Goal: Information Seeking & Learning: Check status

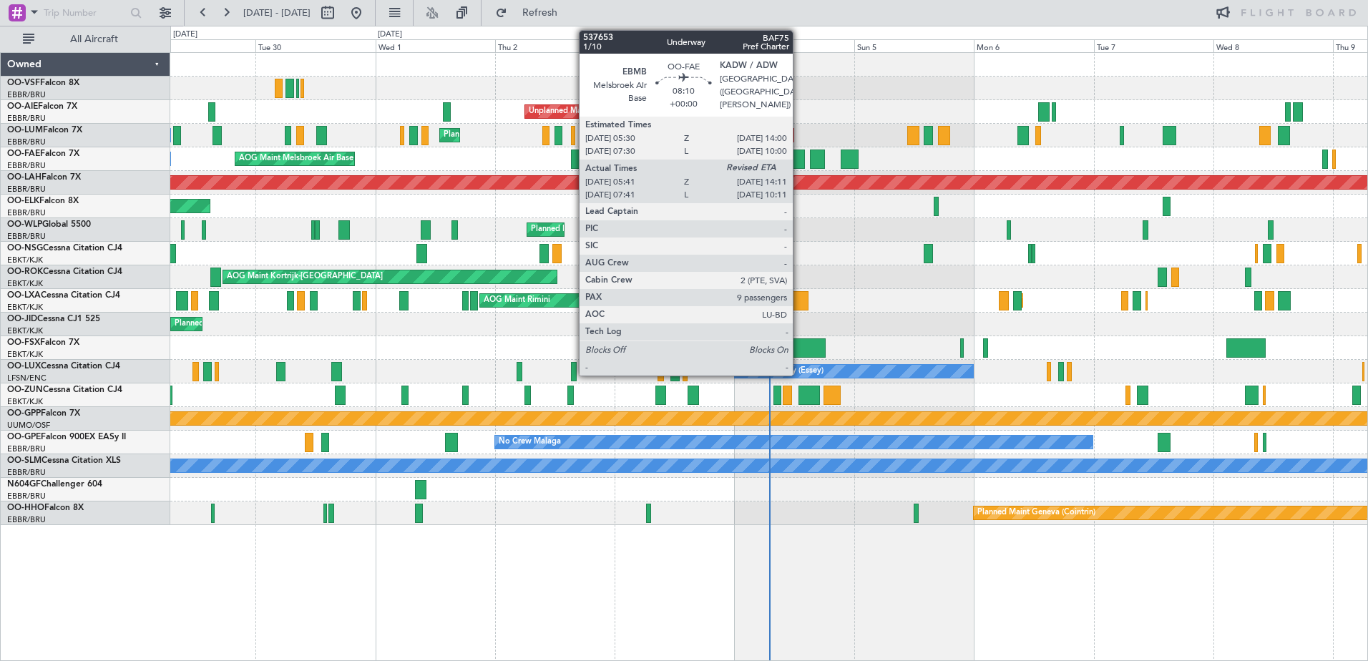
click at [793, 162] on div at bounding box center [783, 159] width 43 height 19
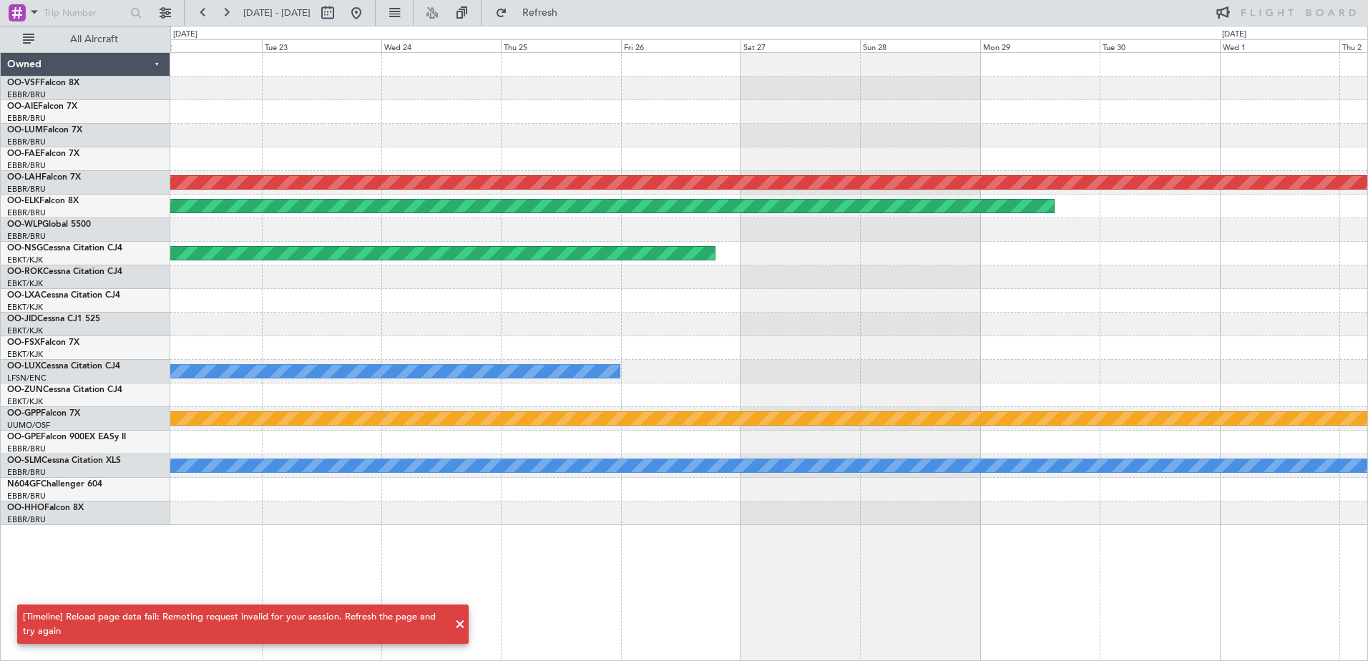
click at [1330, 376] on div "Planned Maint Brussels (Brussels National) Planned Maint Alton-st Louis (St Lou…" at bounding box center [768, 289] width 1197 height 472
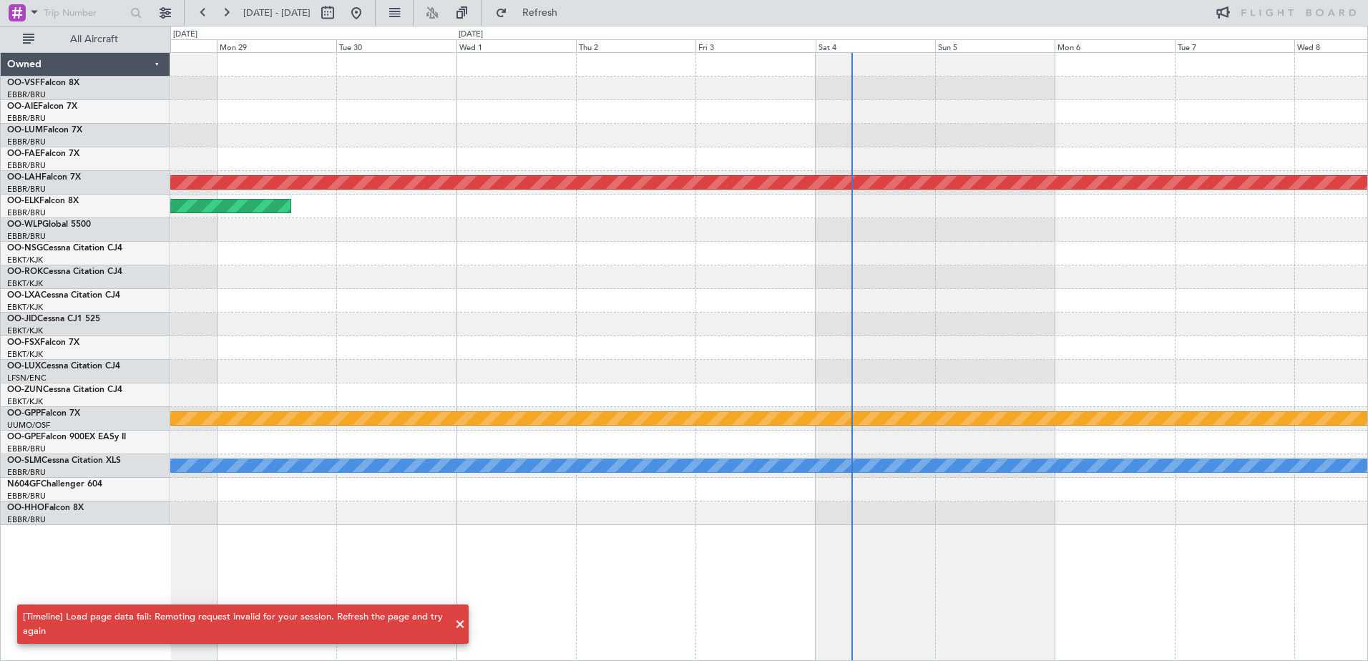
click at [461, 313] on div "Planned Maint Alton-st Louis (St Louis Regl) Planned Maint Kortrijk-Wevelgem Pl…" at bounding box center [768, 289] width 1197 height 472
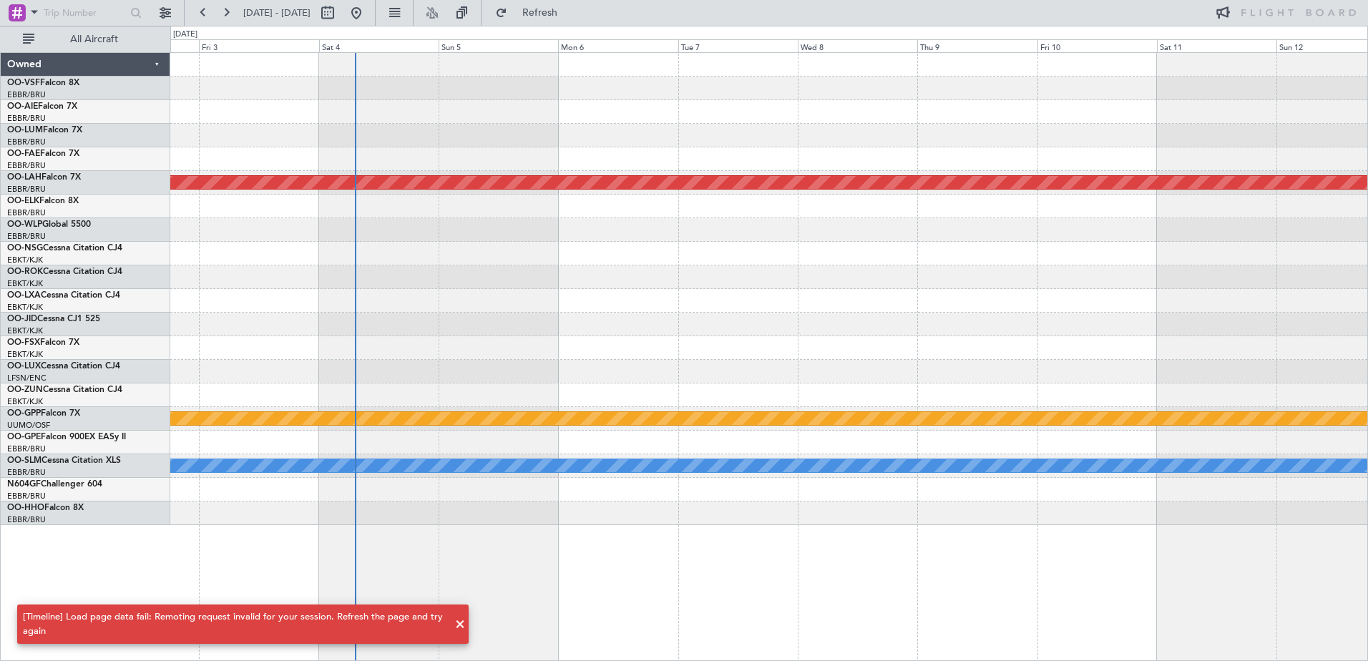
click at [421, 351] on div "Planned Maint [PERSON_NAME]-[GEOGRAPHIC_DATA][PERSON_NAME] ([GEOGRAPHIC_DATA][P…" at bounding box center [768, 289] width 1197 height 472
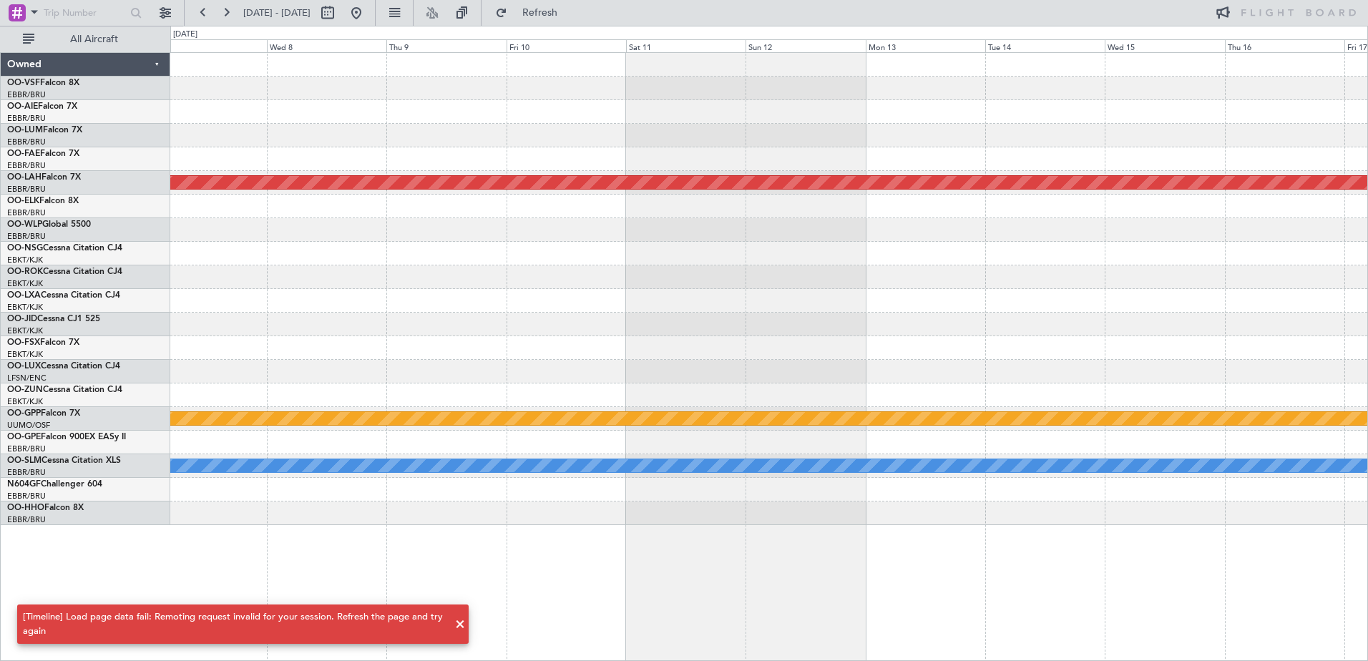
click at [284, 470] on div "Planned Maint [PERSON_NAME]-[GEOGRAPHIC_DATA][PERSON_NAME] ([GEOGRAPHIC_DATA][P…" at bounding box center [768, 289] width 1197 height 472
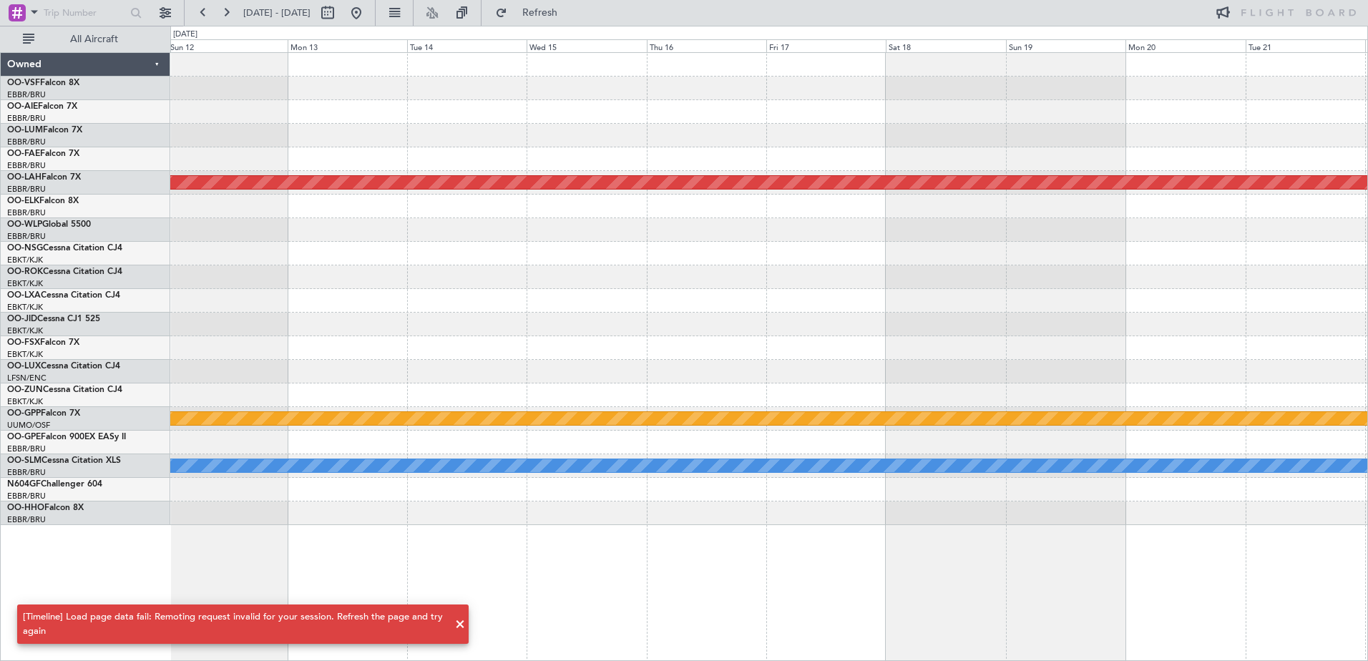
click at [373, 391] on div "Planned Maint [PERSON_NAME]-[GEOGRAPHIC_DATA][PERSON_NAME] ([GEOGRAPHIC_DATA][P…" at bounding box center [768, 289] width 1197 height 472
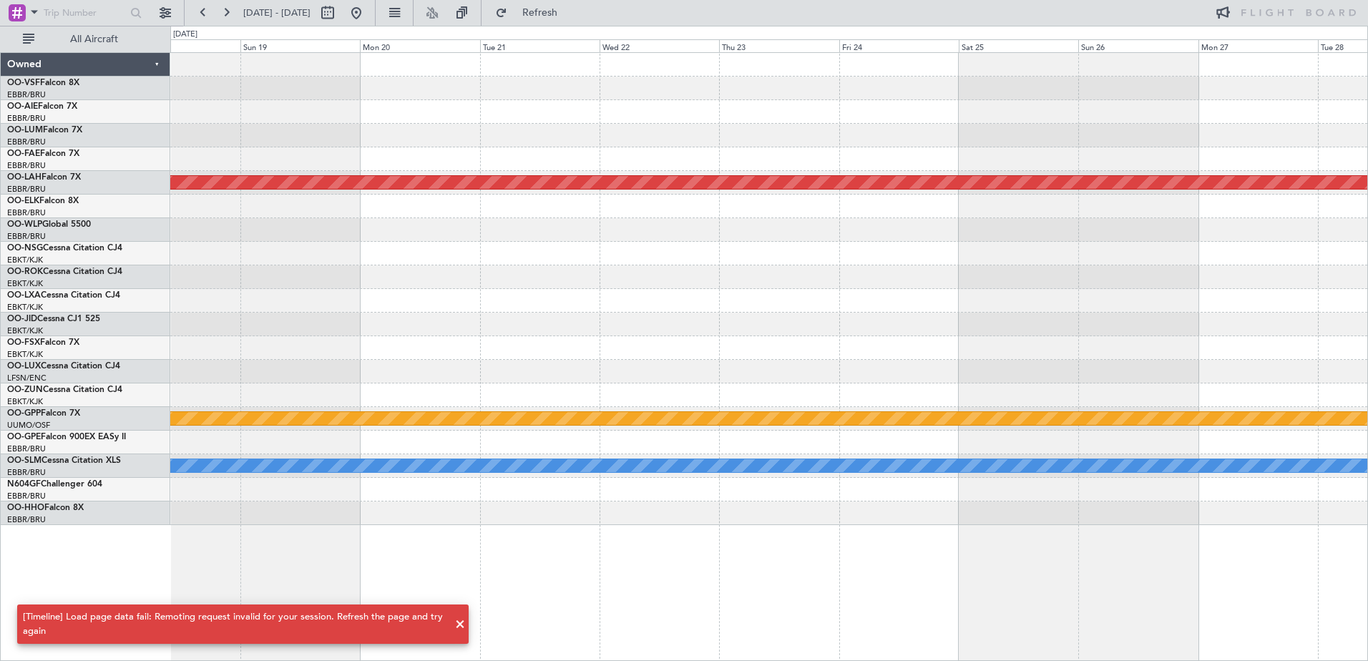
click at [124, 391] on div "Planned Maint Alton-st Louis (St Louis Regl) Grounded Ostafyevo A/C Unavailable…" at bounding box center [684, 343] width 1368 height 635
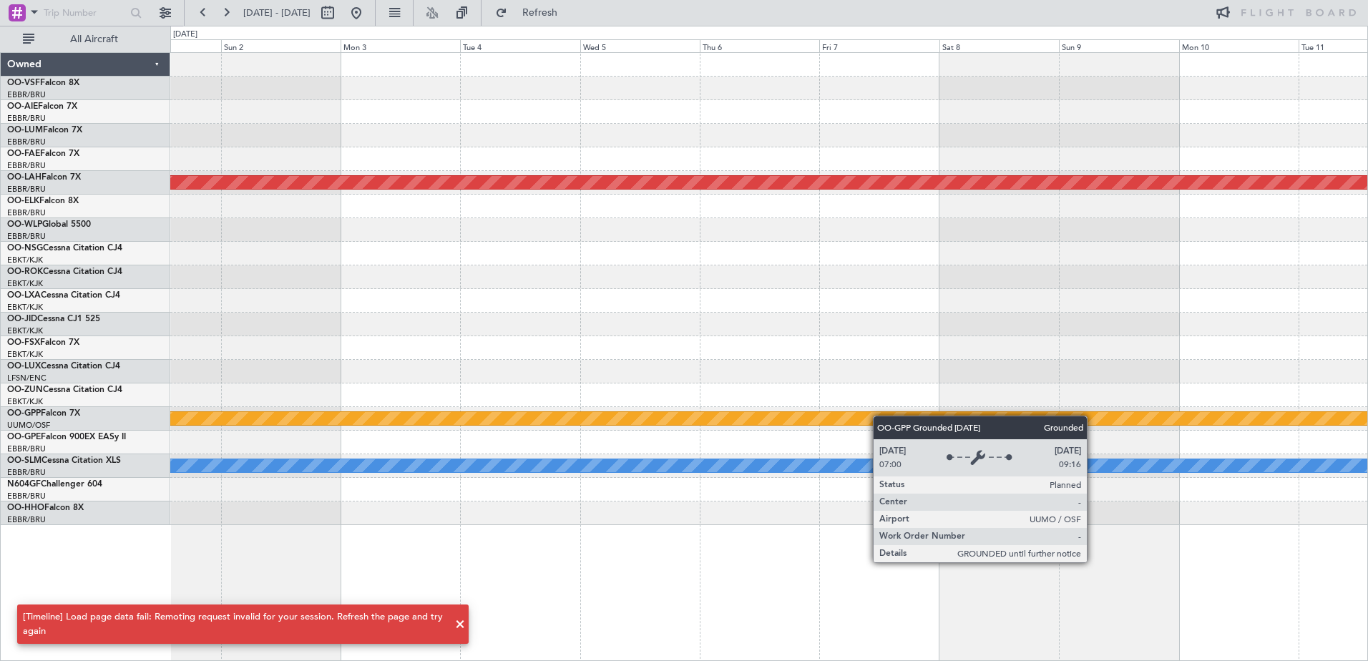
click at [1367, 404] on html "21 Sep 2025 - 01 Oct 2025 Refresh All Aircraft Planned Maint Alton-st Louis (St…" at bounding box center [684, 330] width 1368 height 661
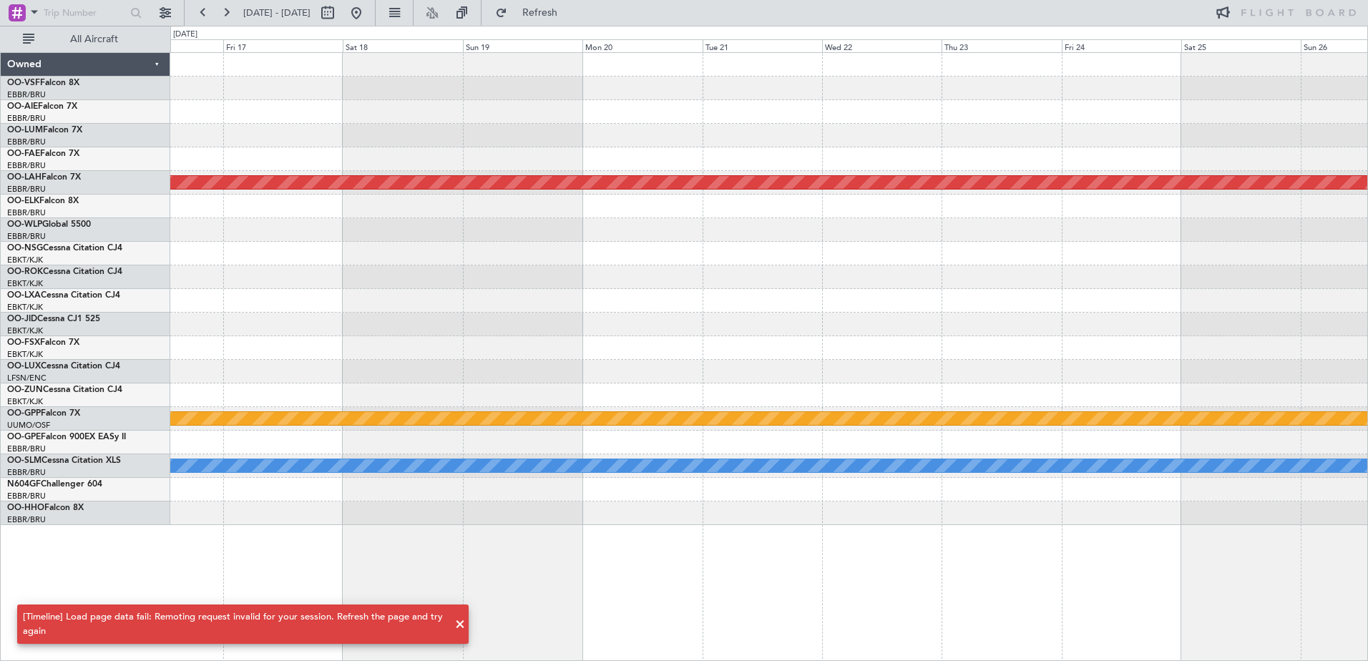
click at [1170, 346] on div "Planned Maint [PERSON_NAME]-[GEOGRAPHIC_DATA][PERSON_NAME] ([GEOGRAPHIC_DATA][P…" at bounding box center [768, 289] width 1197 height 472
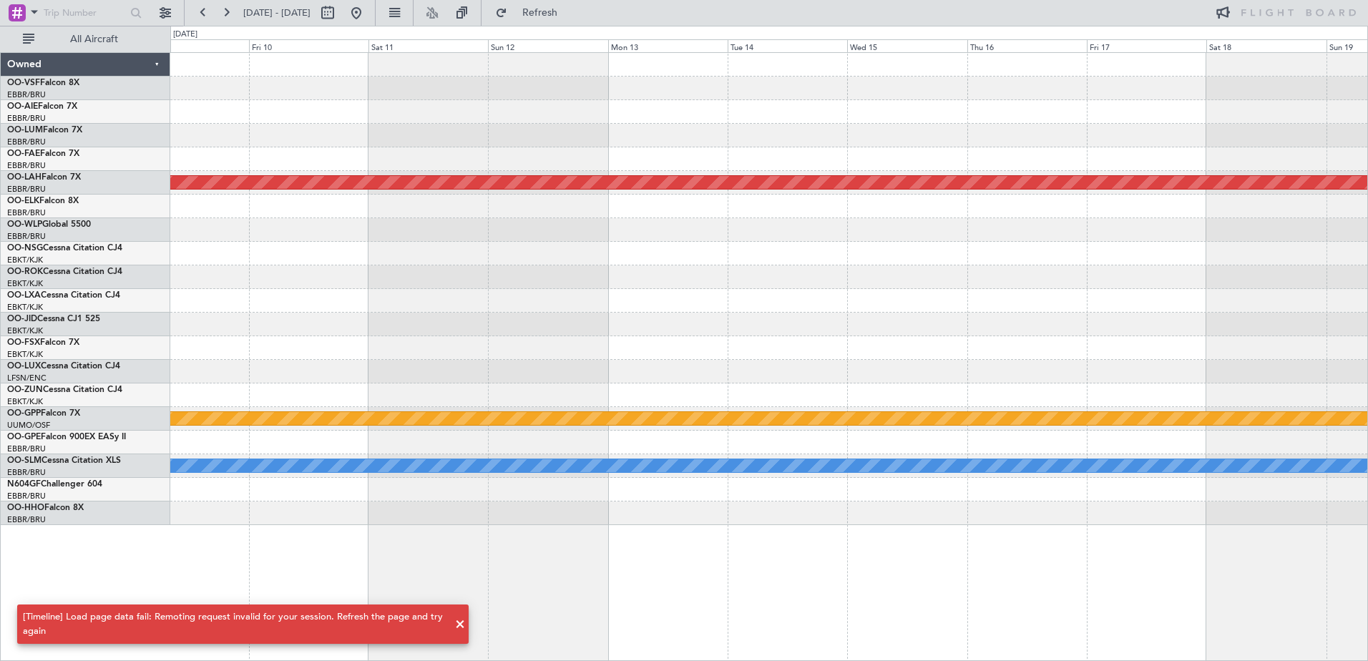
click at [1251, 256] on div at bounding box center [768, 254] width 1197 height 24
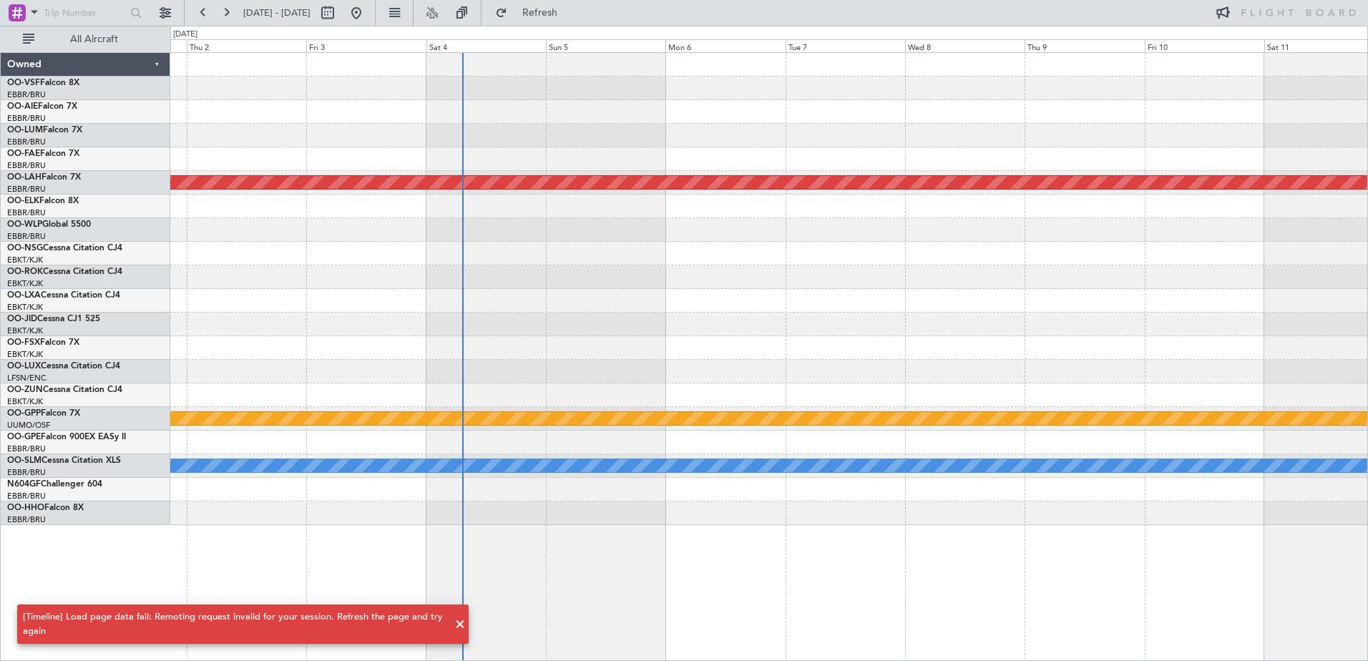
click at [1367, 301] on html "21 Sep 2025 - 01 Oct 2025 Refresh All Aircraft Planned Maint Alton-st Louis (St…" at bounding box center [684, 330] width 1368 height 661
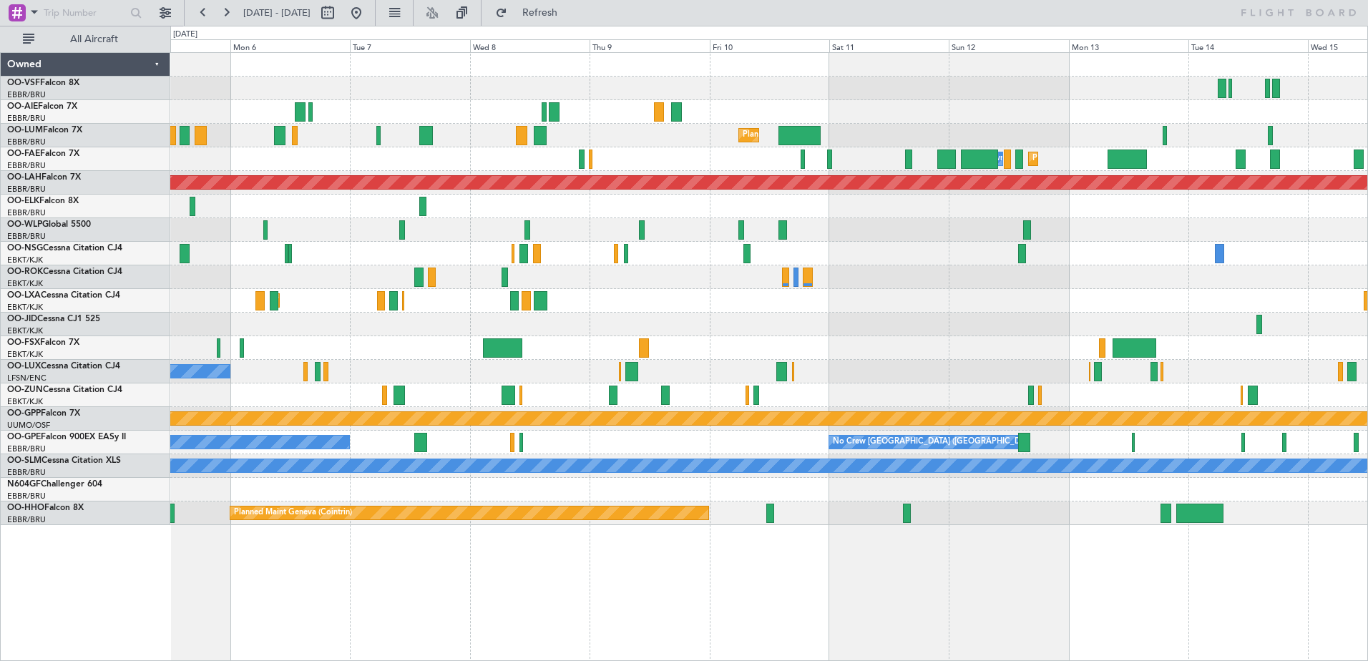
click at [351, 322] on div "Unplanned Maint [GEOGRAPHIC_DATA] ([GEOGRAPHIC_DATA]) Planned Maint [GEOGRAPHIC…" at bounding box center [768, 289] width 1197 height 472
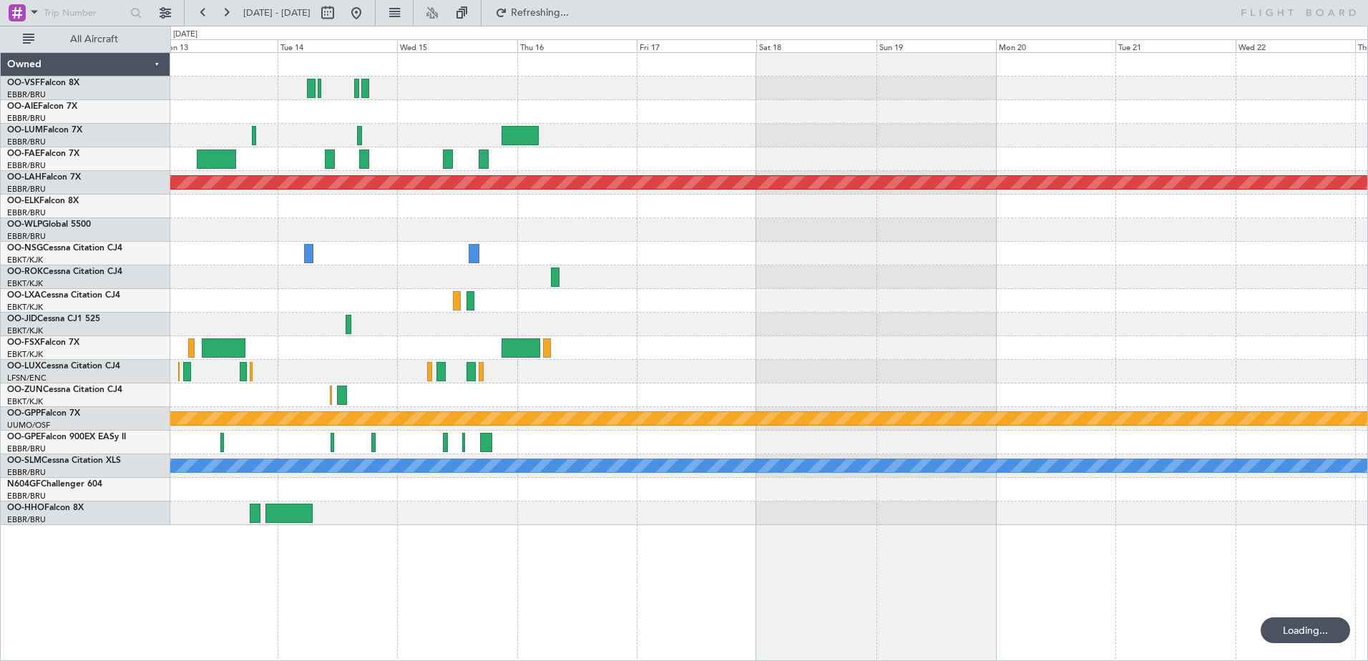
click at [288, 361] on div "Owner Melsbroek Air Base Planned Maint [GEOGRAPHIC_DATA] Planned [GEOGRAPHIC_DA…" at bounding box center [768, 289] width 1197 height 472
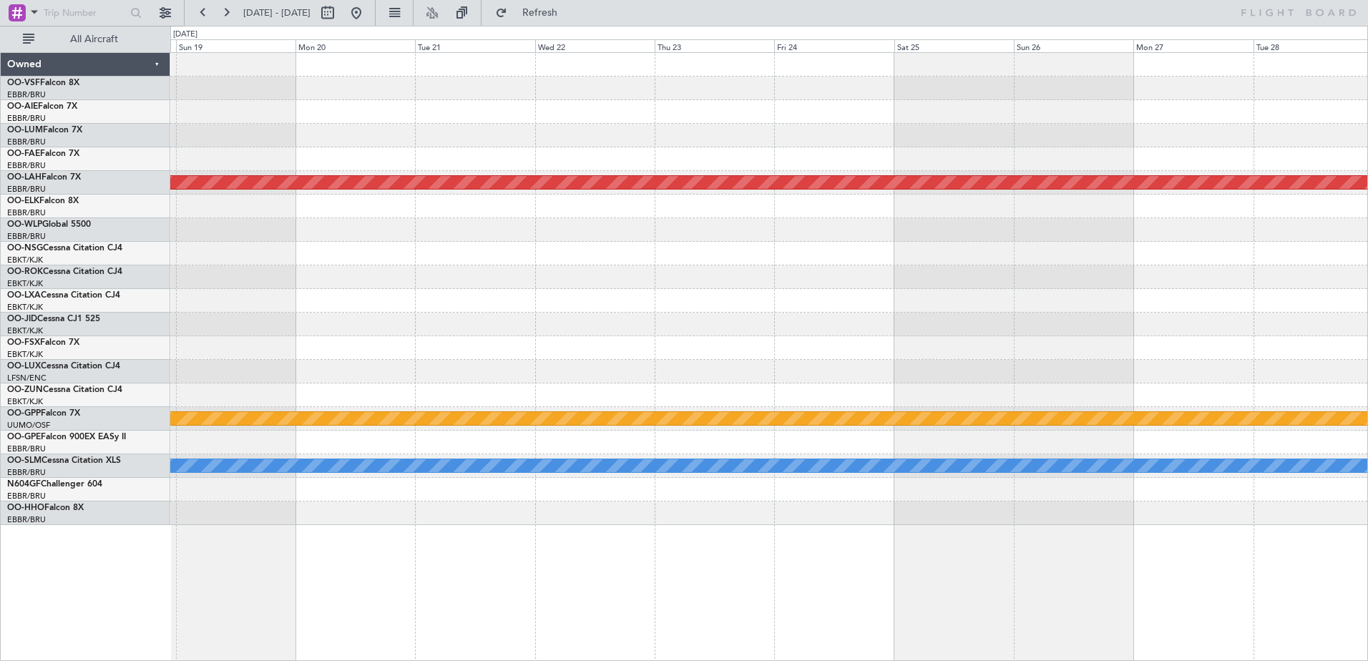
click at [317, 378] on div "Planned Maint [PERSON_NAME]-[GEOGRAPHIC_DATA][PERSON_NAME] ([GEOGRAPHIC_DATA][P…" at bounding box center [768, 289] width 1197 height 472
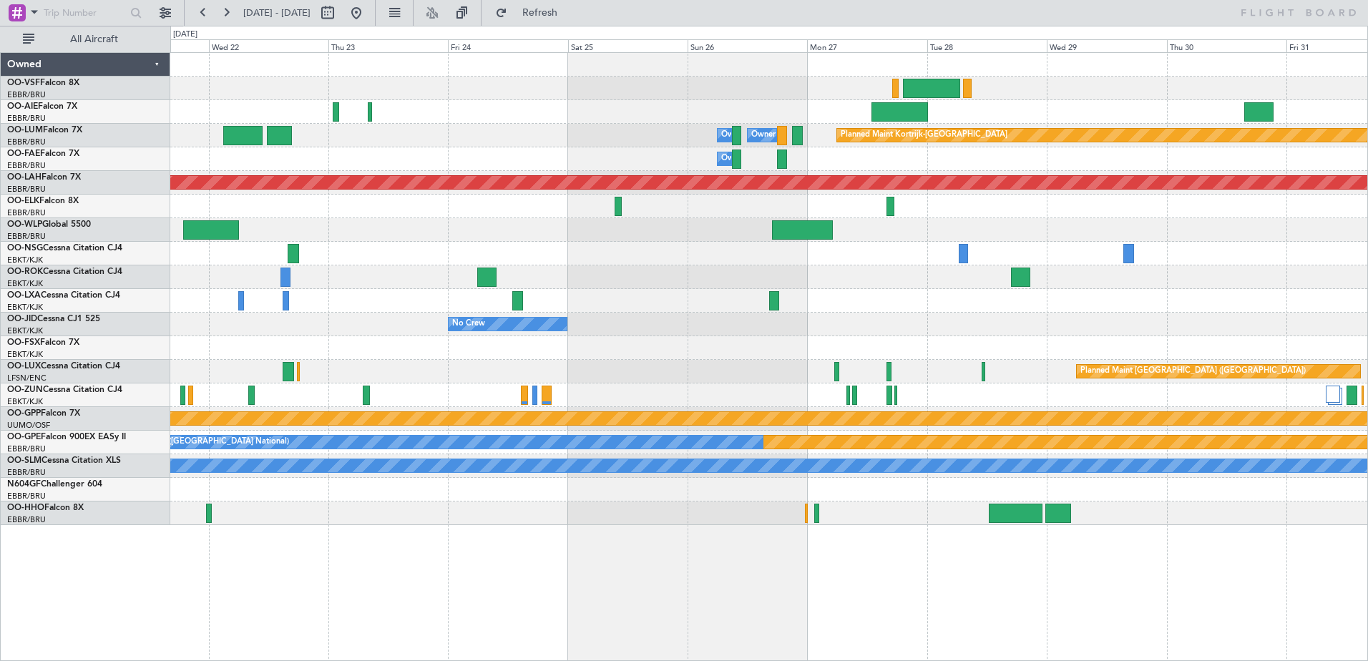
click at [904, 371] on div "Planned Maint Kortrijk-[GEOGRAPHIC_DATA] Owner [GEOGRAPHIC_DATA] Owner [GEOGRAP…" at bounding box center [768, 289] width 1197 height 472
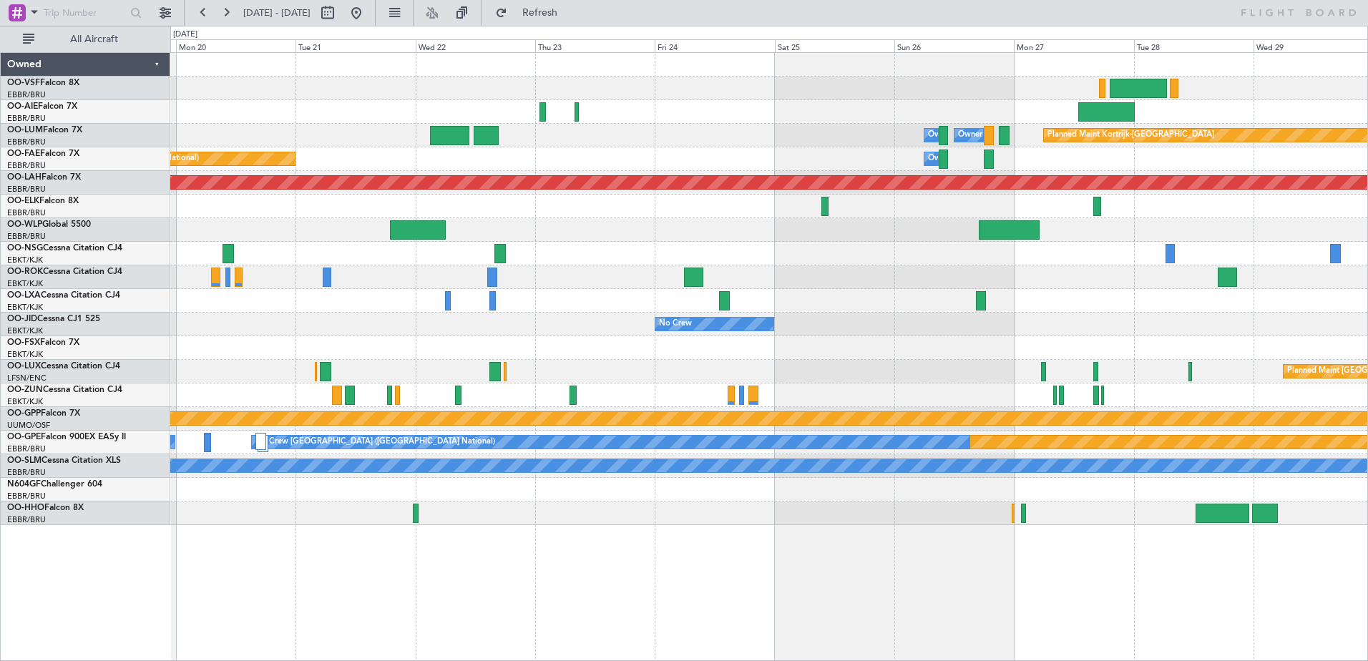
click at [612, 255] on div "Owner Melsbroek Air Base Owner [GEOGRAPHIC_DATA] Planned Maint [GEOGRAPHIC_DATA…" at bounding box center [768, 289] width 1197 height 472
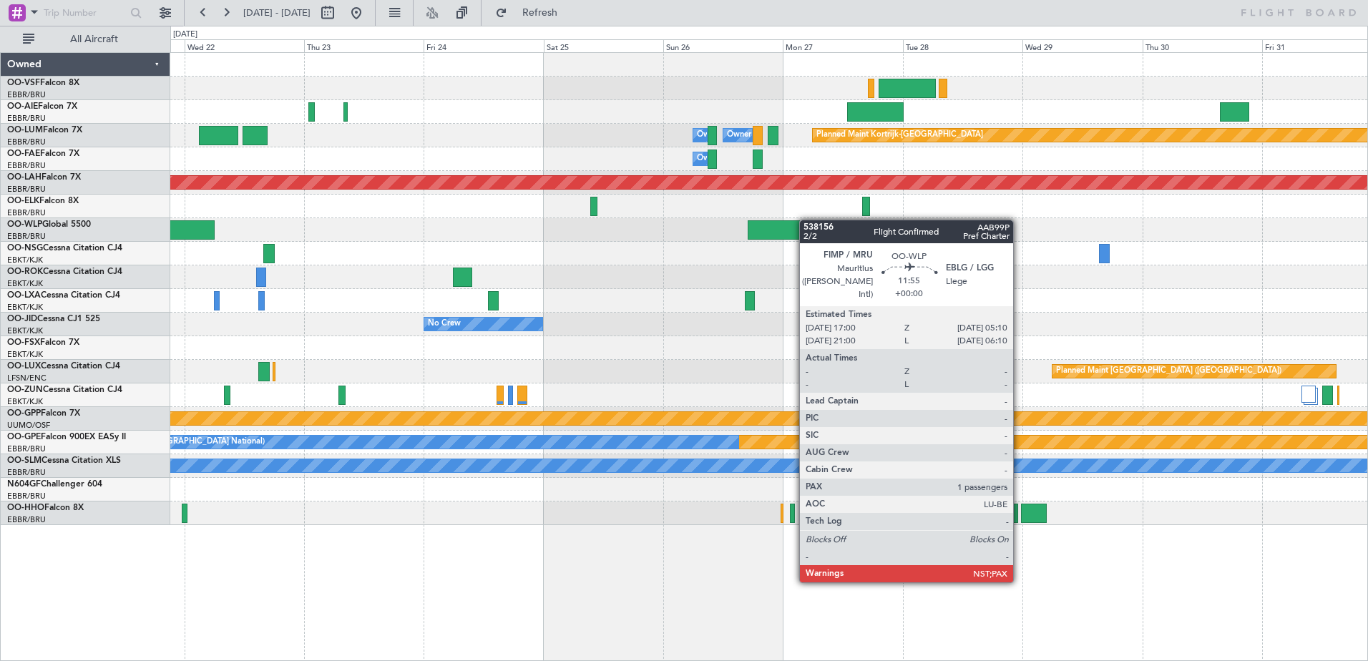
click at [799, 221] on div "Owner Melsbroek Air Base Owner [GEOGRAPHIC_DATA] Planned Maint [GEOGRAPHIC_DATA…" at bounding box center [768, 289] width 1197 height 472
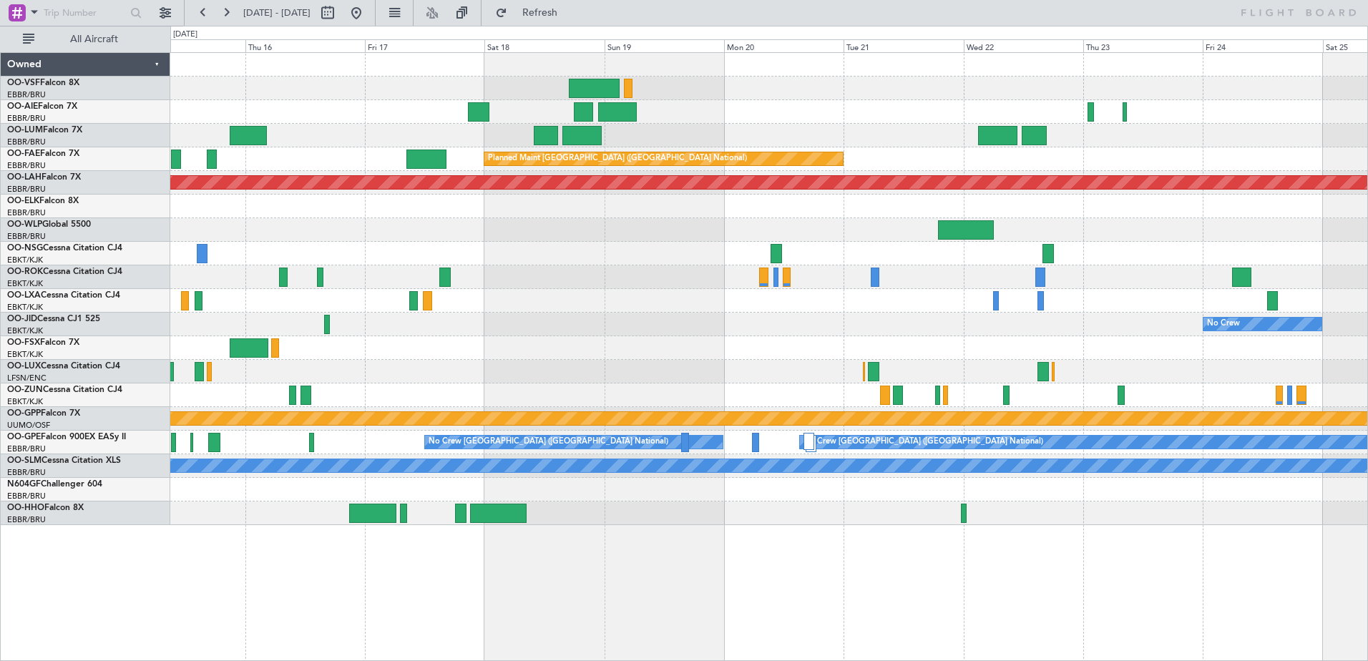
click at [1203, 207] on div "Owner Melsbroek Air Base Owner [GEOGRAPHIC_DATA] Planned Maint [GEOGRAPHIC_DATA…" at bounding box center [768, 289] width 1197 height 472
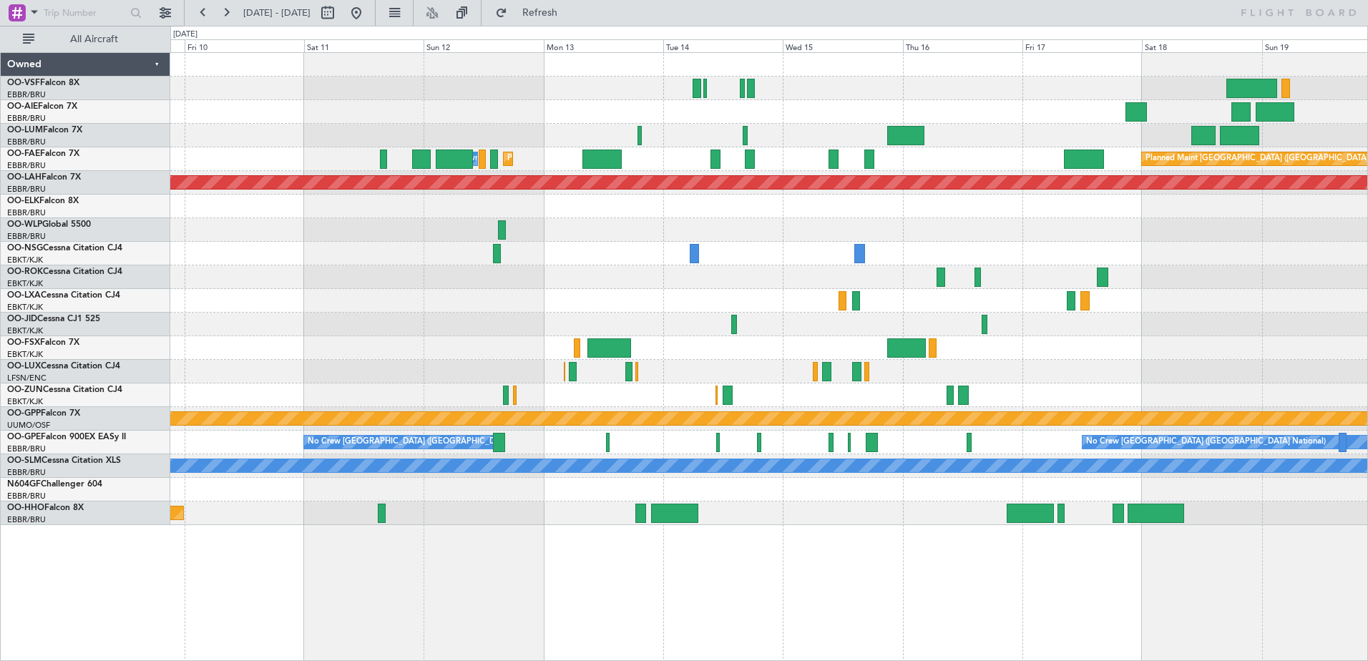
click at [969, 221] on div at bounding box center [768, 230] width 1197 height 24
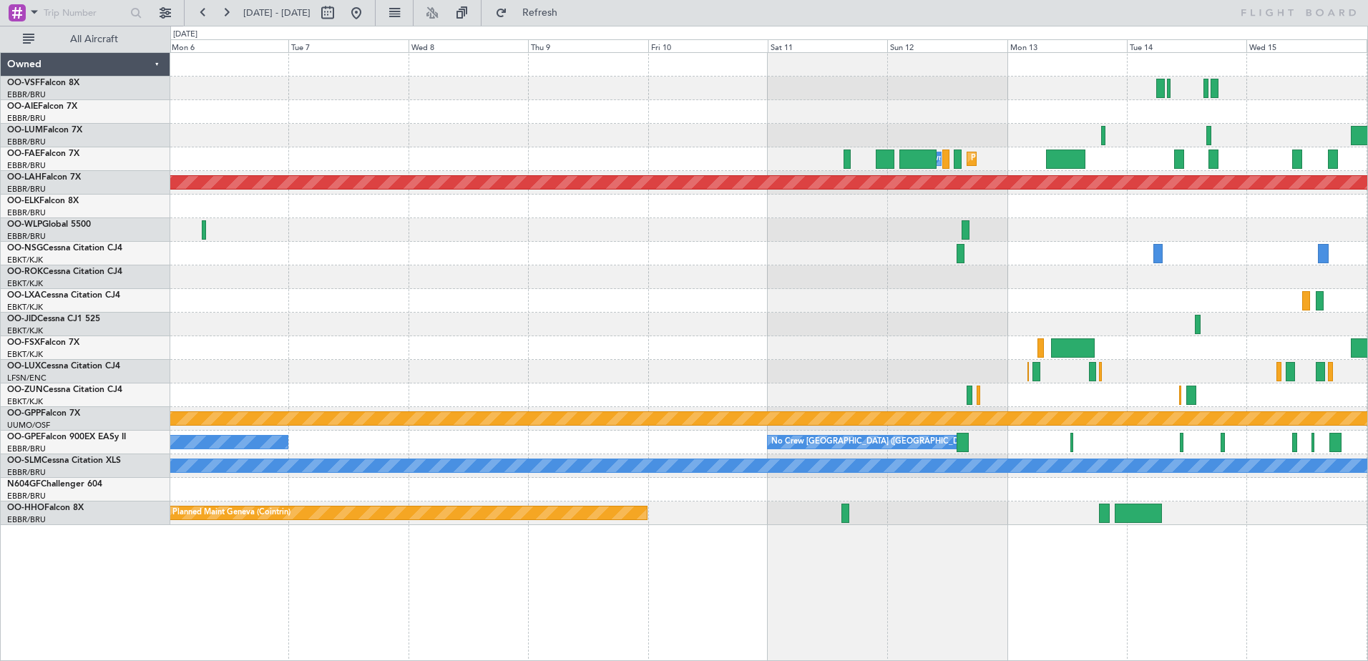
click at [773, 300] on div "Planned Maint Melsbroek Air Base Owner [GEOGRAPHIC_DATA] Planned Maint [GEOGRAP…" at bounding box center [768, 289] width 1197 height 472
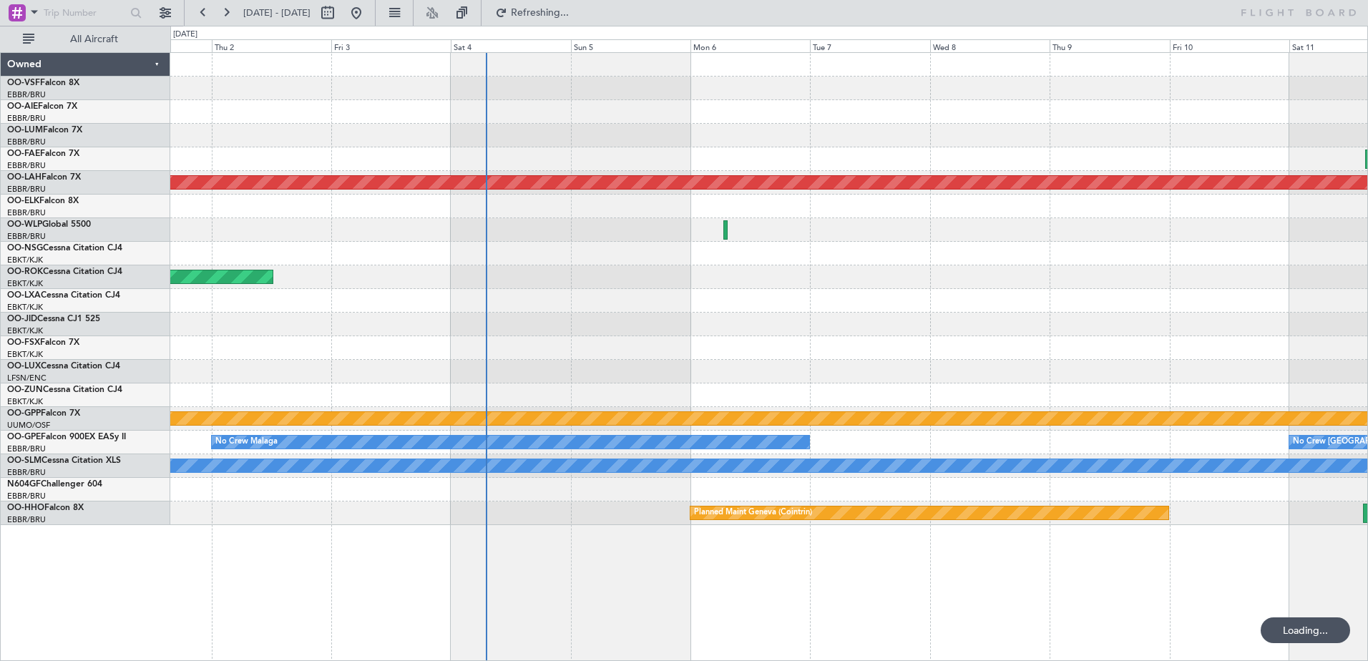
click at [728, 202] on div "Planned Maint Melsbroek Air Base Owner [GEOGRAPHIC_DATA] AOG Maint [GEOGRAPHIC_…" at bounding box center [768, 289] width 1197 height 472
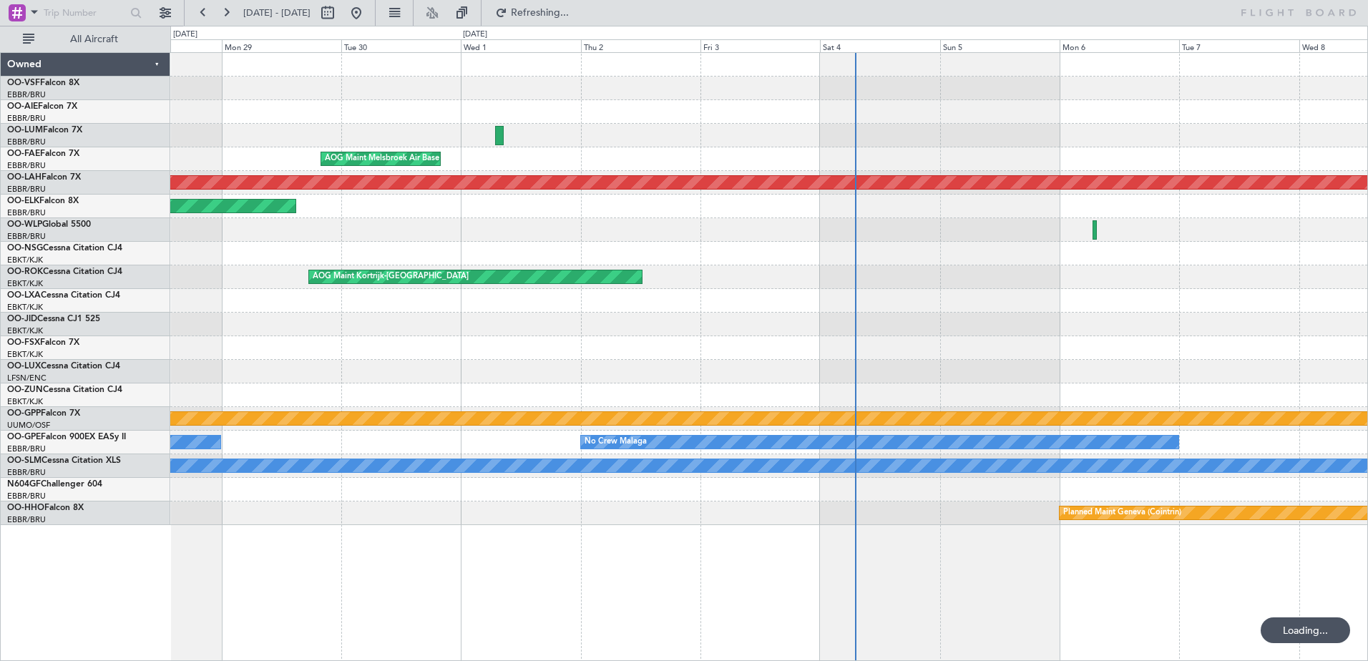
click at [753, 212] on div "Unplanned Maint Amsterdam (Schiphol) AOG Maint [GEOGRAPHIC_DATA] Planned [GEOGR…" at bounding box center [768, 289] width 1197 height 472
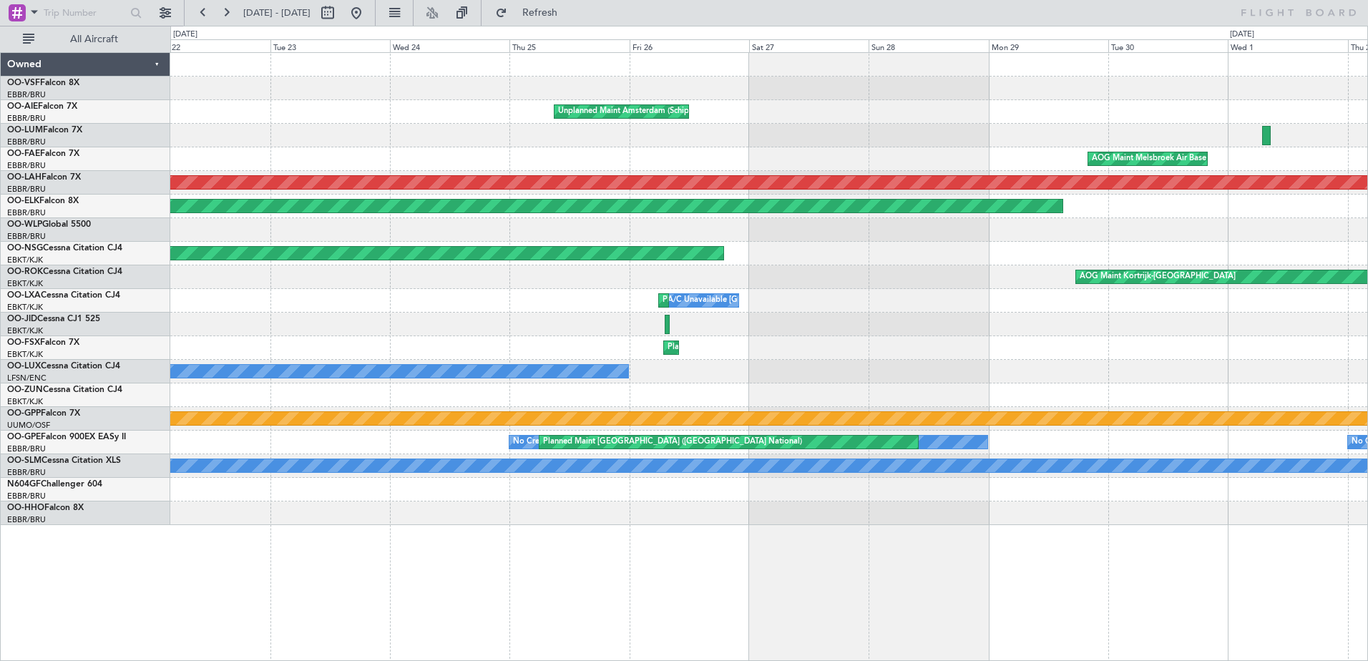
click at [878, 238] on div "Unplanned Maint Amsterdam (Schiphol) AOG Maint [GEOGRAPHIC_DATA] Planned Maint …" at bounding box center [768, 289] width 1197 height 472
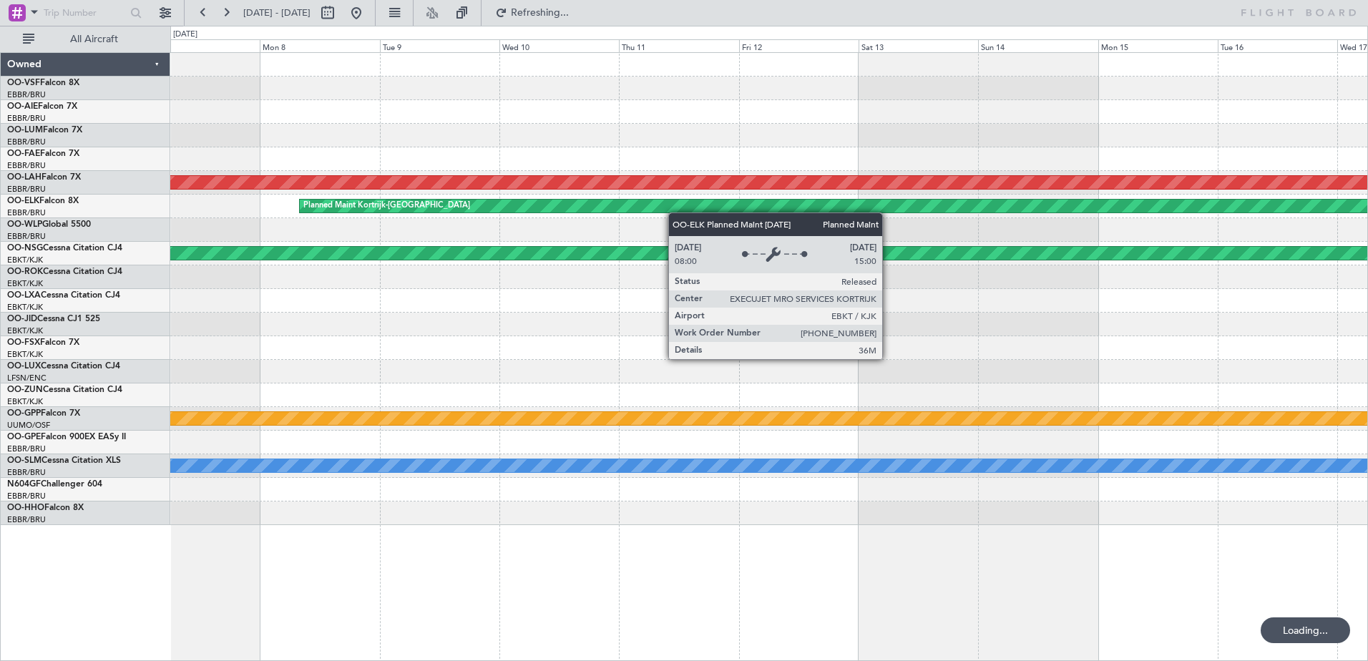
click at [881, 207] on div "AOG Maint [GEOGRAPHIC_DATA] ([GEOGRAPHIC_DATA] National) Planned [GEOGRAPHIC_DA…" at bounding box center [768, 289] width 1197 height 472
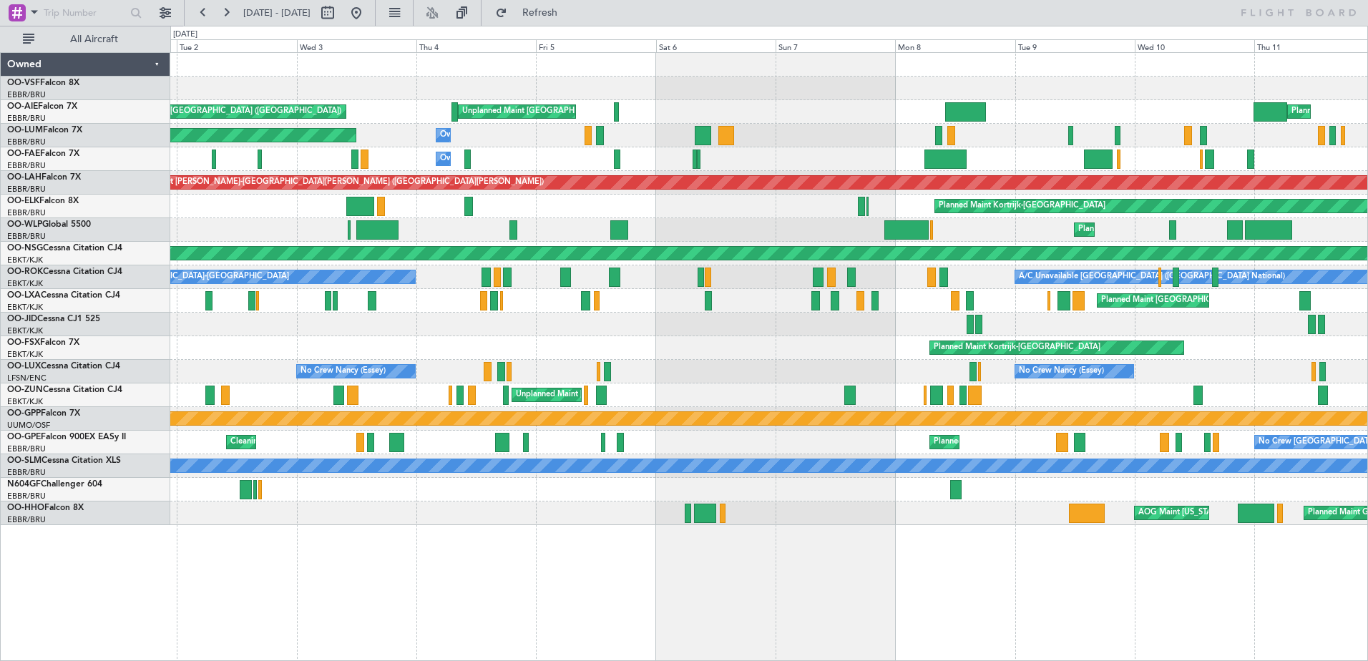
click at [979, 230] on div "Planned Maint [GEOGRAPHIC_DATA] ([GEOGRAPHIC_DATA]) Unplanned Maint [GEOGRAPHIC…" at bounding box center [768, 289] width 1197 height 472
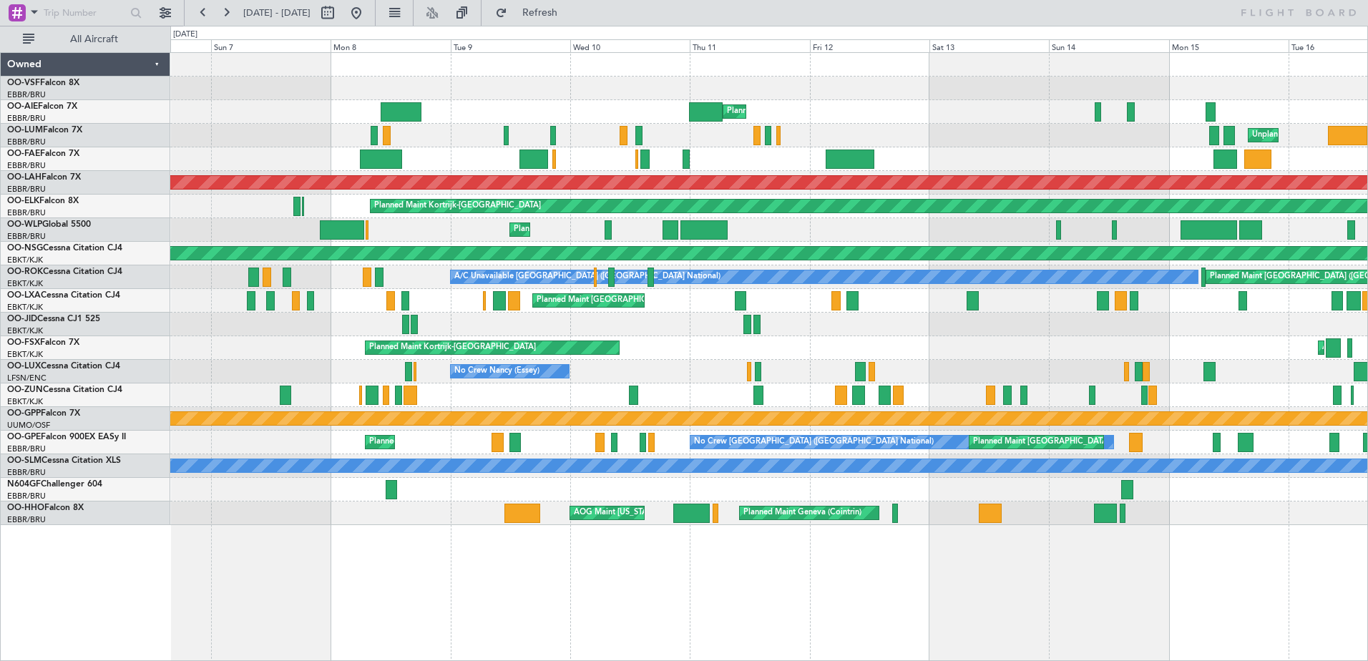
click at [0, 314] on html "[DATE] - [DATE] Refresh All Aircraft AOG Maint [GEOGRAPHIC_DATA] ([GEOGRAPHIC_D…" at bounding box center [684, 330] width 1368 height 661
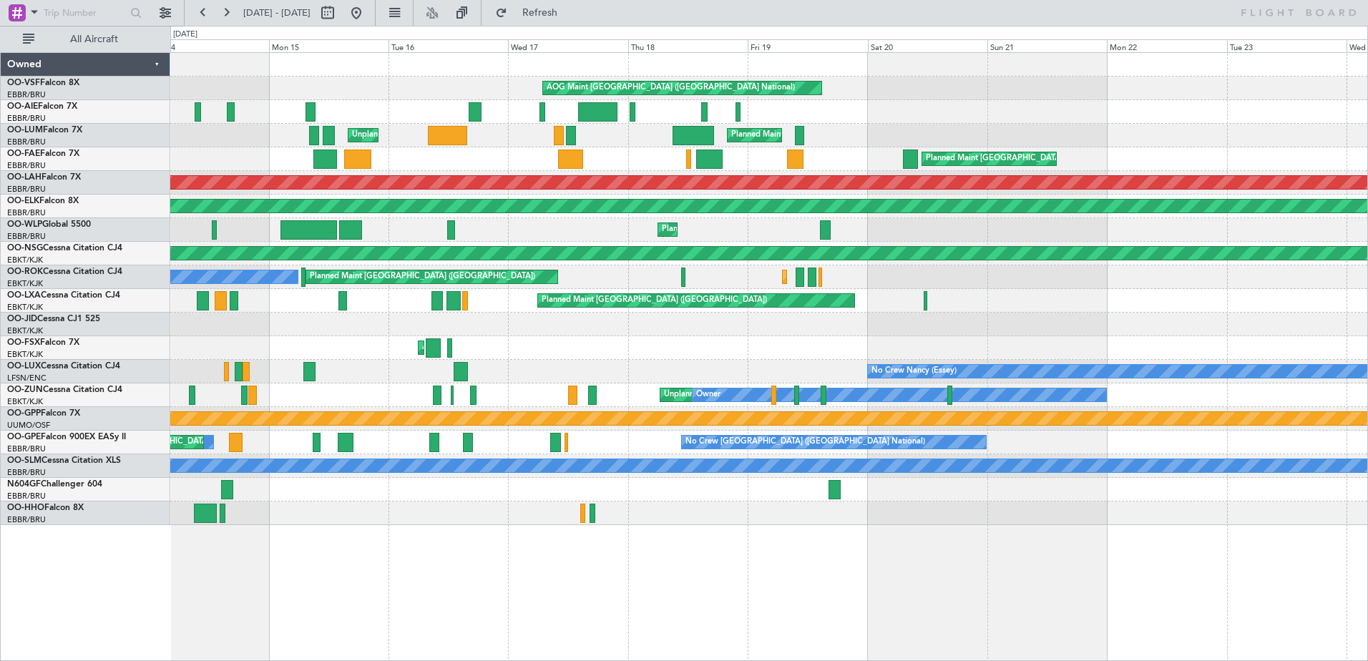
click at [310, 320] on div "AOG Maint [GEOGRAPHIC_DATA] ([GEOGRAPHIC_DATA] National) Unplanned Maint Amster…" at bounding box center [768, 289] width 1197 height 472
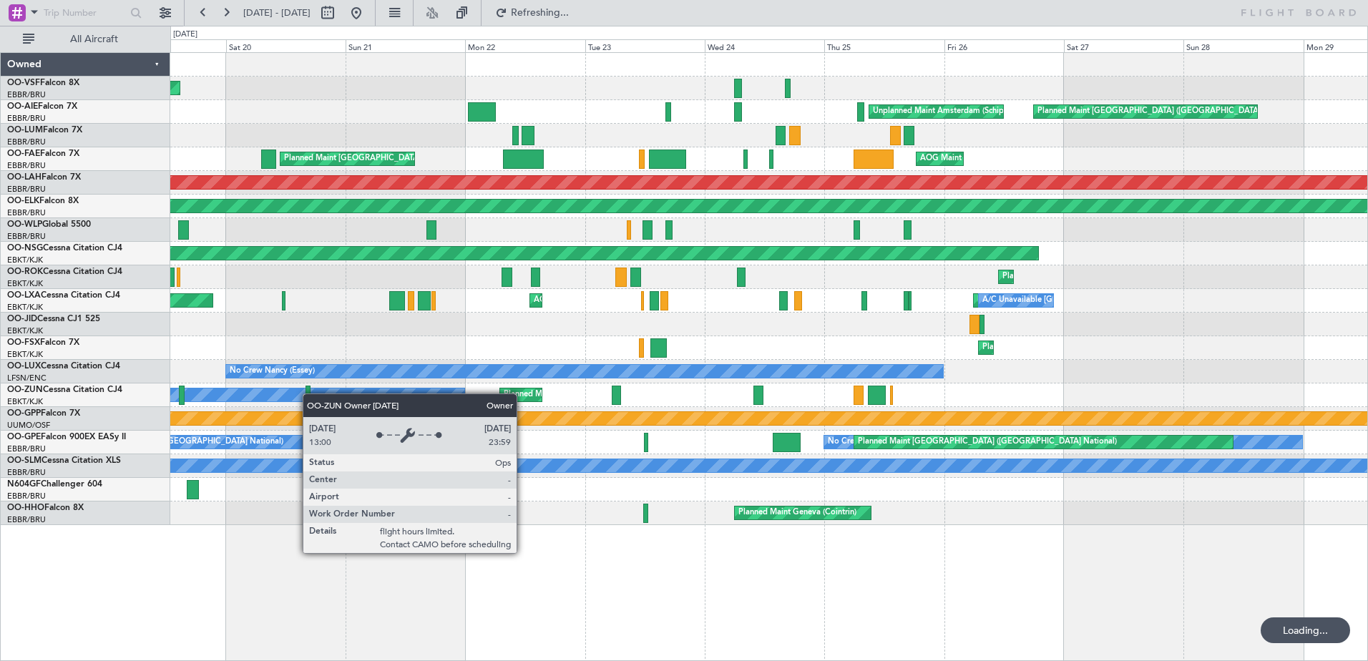
click at [186, 393] on div "Owner Planned Maint [GEOGRAPHIC_DATA]-[GEOGRAPHIC_DATA] Unplanned Maint [GEOGRA…" at bounding box center [768, 395] width 1197 height 24
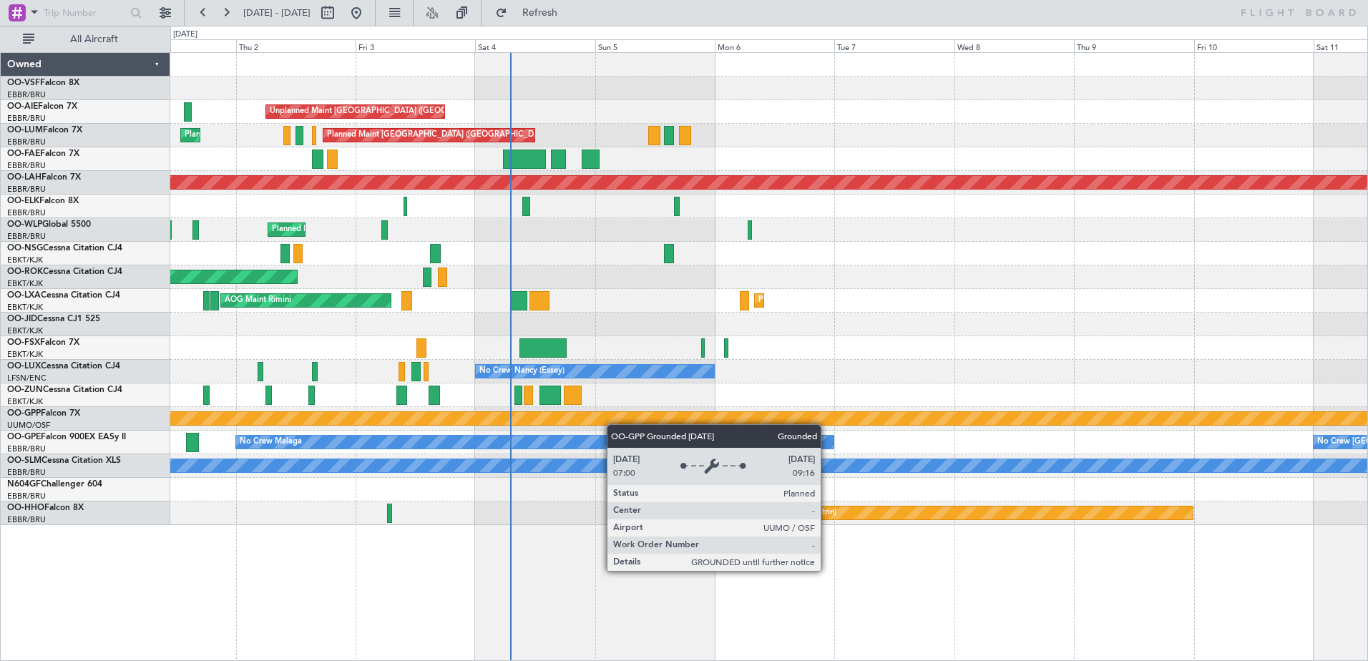
click at [628, 420] on div "Unplanned Maint [GEOGRAPHIC_DATA] ([GEOGRAPHIC_DATA]) Planned Maint [GEOGRAPHIC…" at bounding box center [768, 289] width 1197 height 472
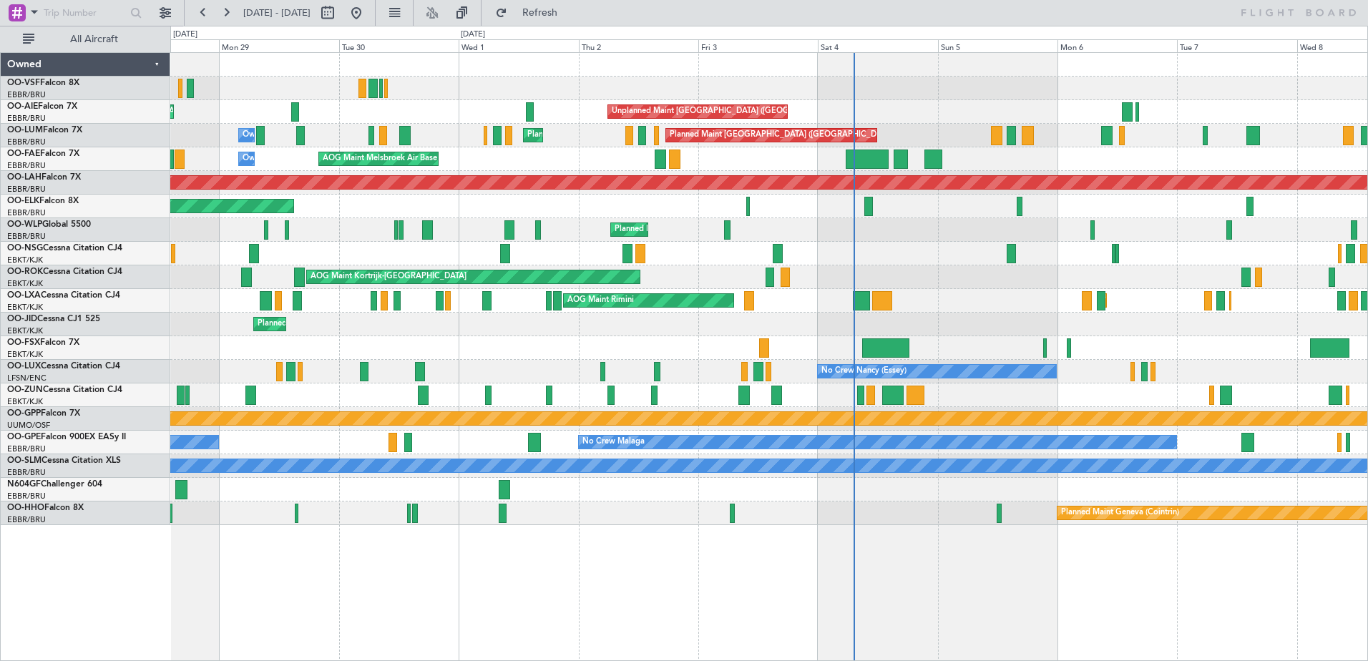
click at [935, 491] on div "Unplanned Maint [GEOGRAPHIC_DATA] ([GEOGRAPHIC_DATA]) Planned Maint [GEOGRAPHIC…" at bounding box center [768, 289] width 1197 height 472
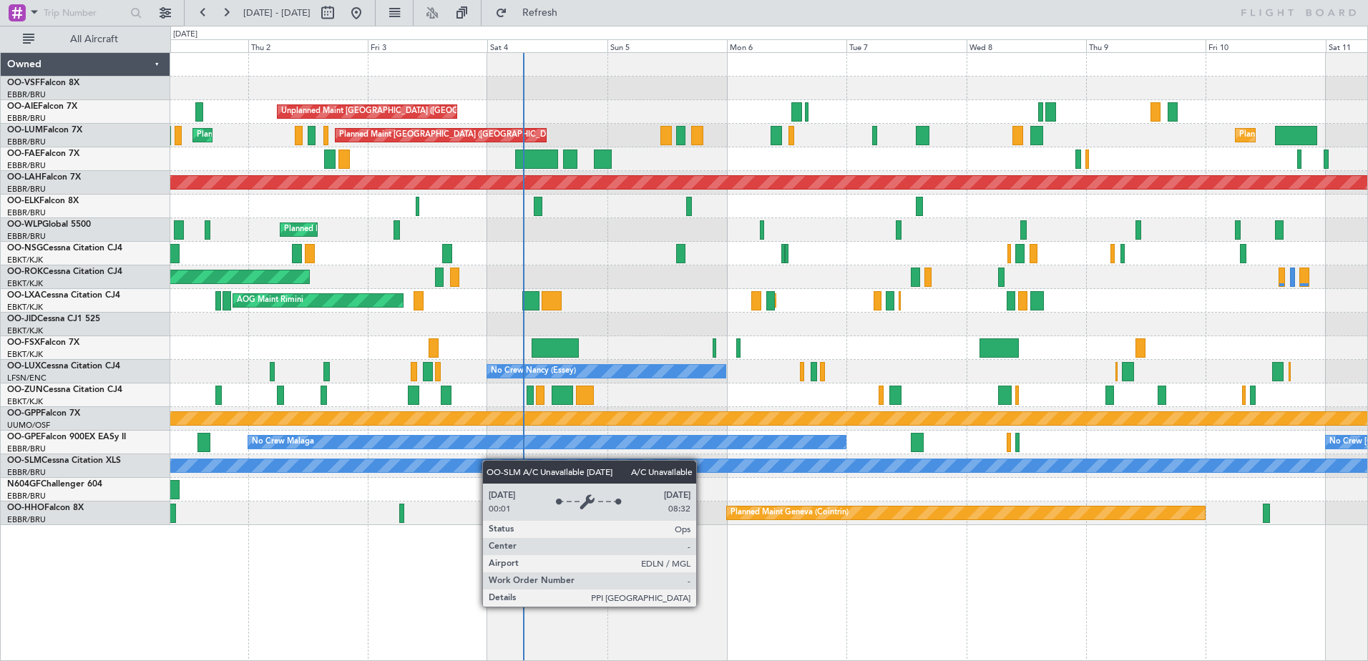
click at [207, 461] on div "Unplanned Maint London (Farnborough) Planned Maint Brussels (Brussels National)…" at bounding box center [768, 289] width 1197 height 472
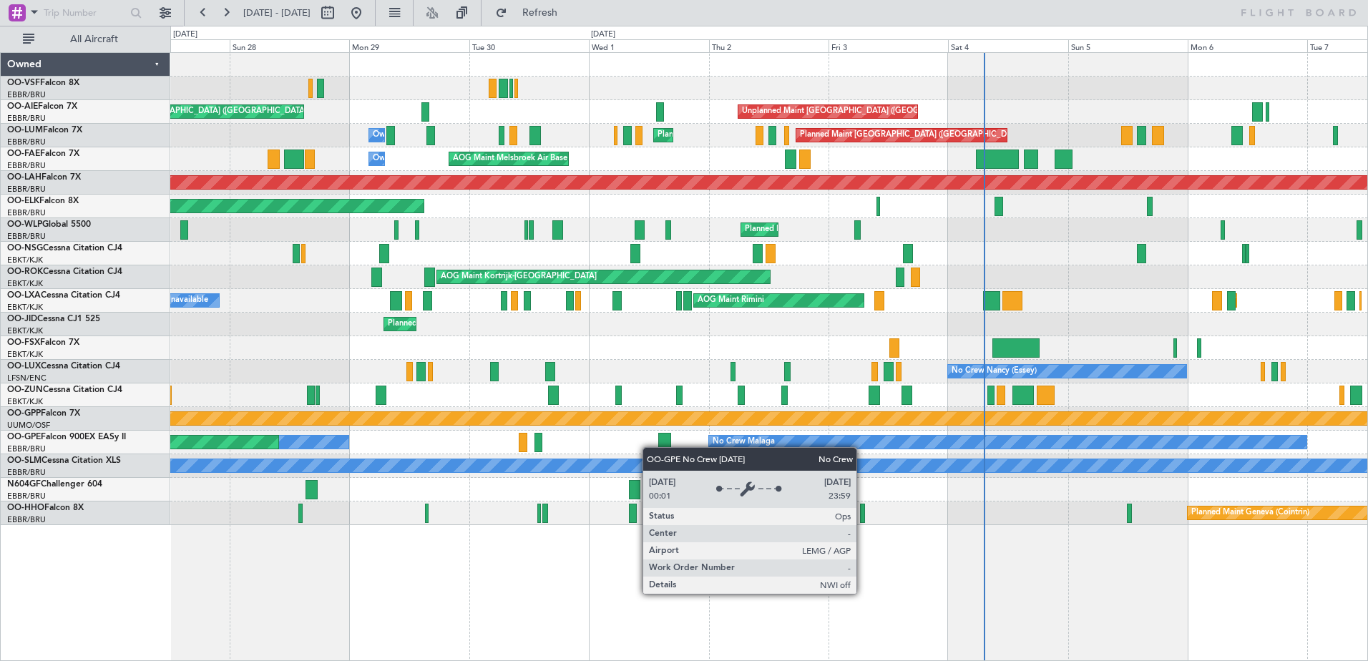
click at [1044, 441] on div "Unplanned Maint London (Farnborough) Planned Maint London (Farnborough) Unplann…" at bounding box center [768, 289] width 1197 height 472
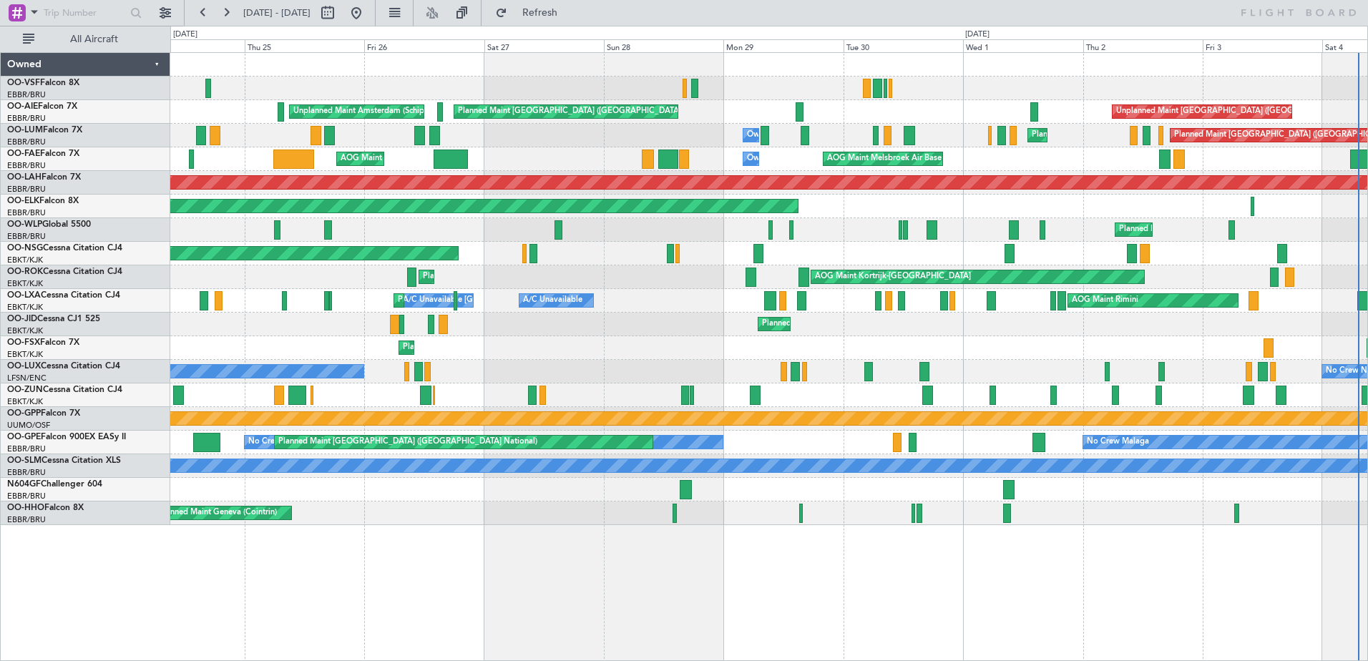
click at [803, 473] on div "A/C Unavailable [GEOGRAPHIC_DATA]" at bounding box center [768, 466] width 1197 height 24
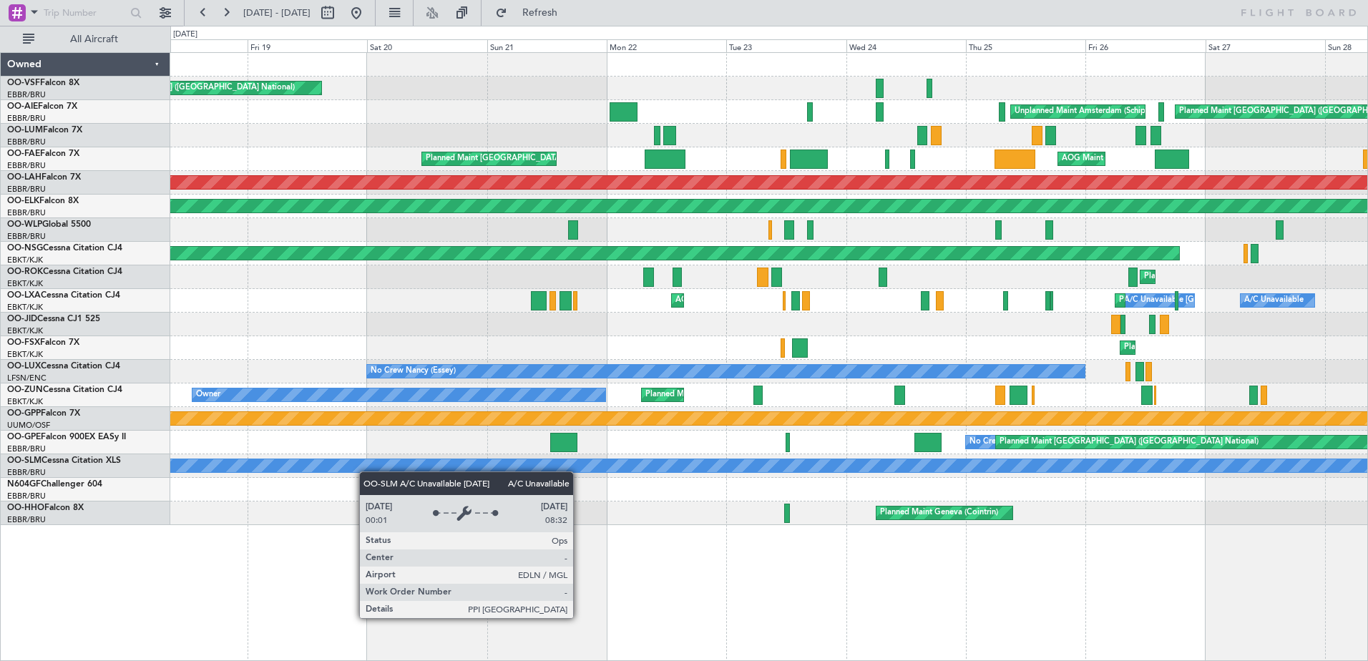
click at [754, 464] on div "A/C Unavailable [GEOGRAPHIC_DATA]" at bounding box center [768, 466] width 1197 height 24
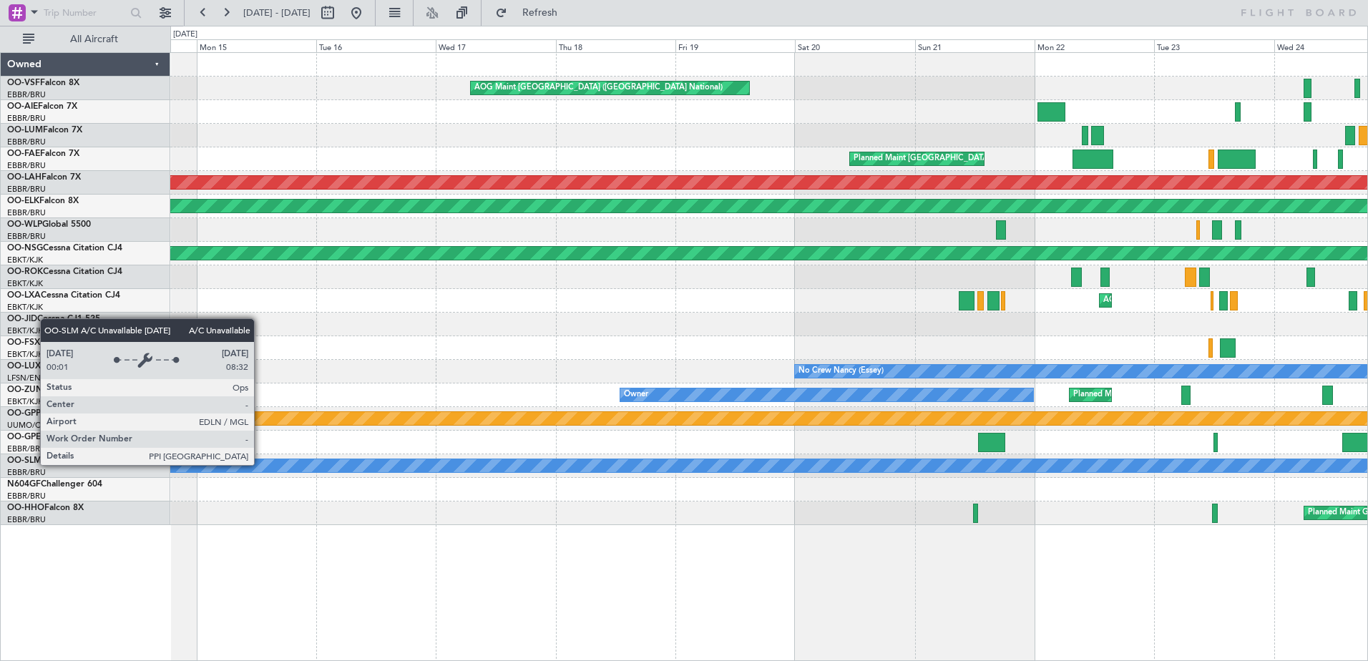
click at [713, 465] on div "A/C Unavailable [GEOGRAPHIC_DATA]" at bounding box center [769, 465] width 3590 height 13
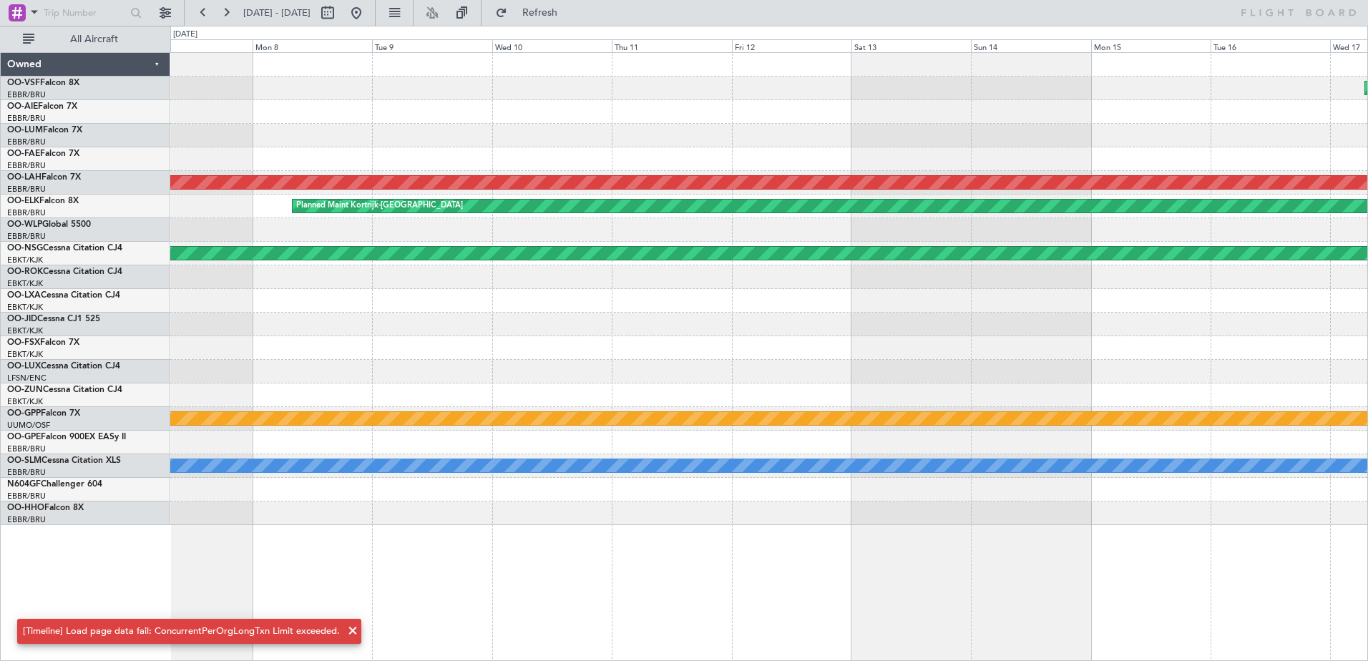
click at [1238, 494] on div at bounding box center [768, 490] width 1197 height 24
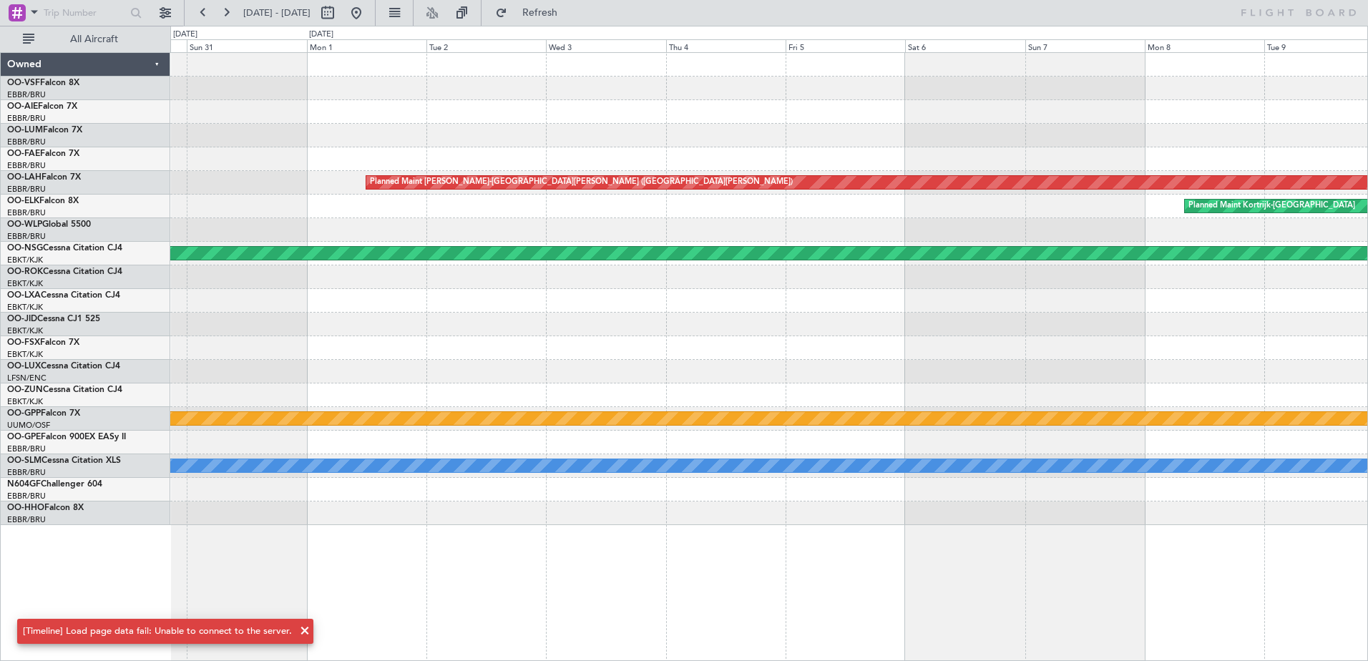
click at [1122, 507] on div "Planned Maint Alton-st Louis (St Louis Regl) Planned Maint Kortrijk-Wevelgem Pl…" at bounding box center [769, 356] width 1198 height 609
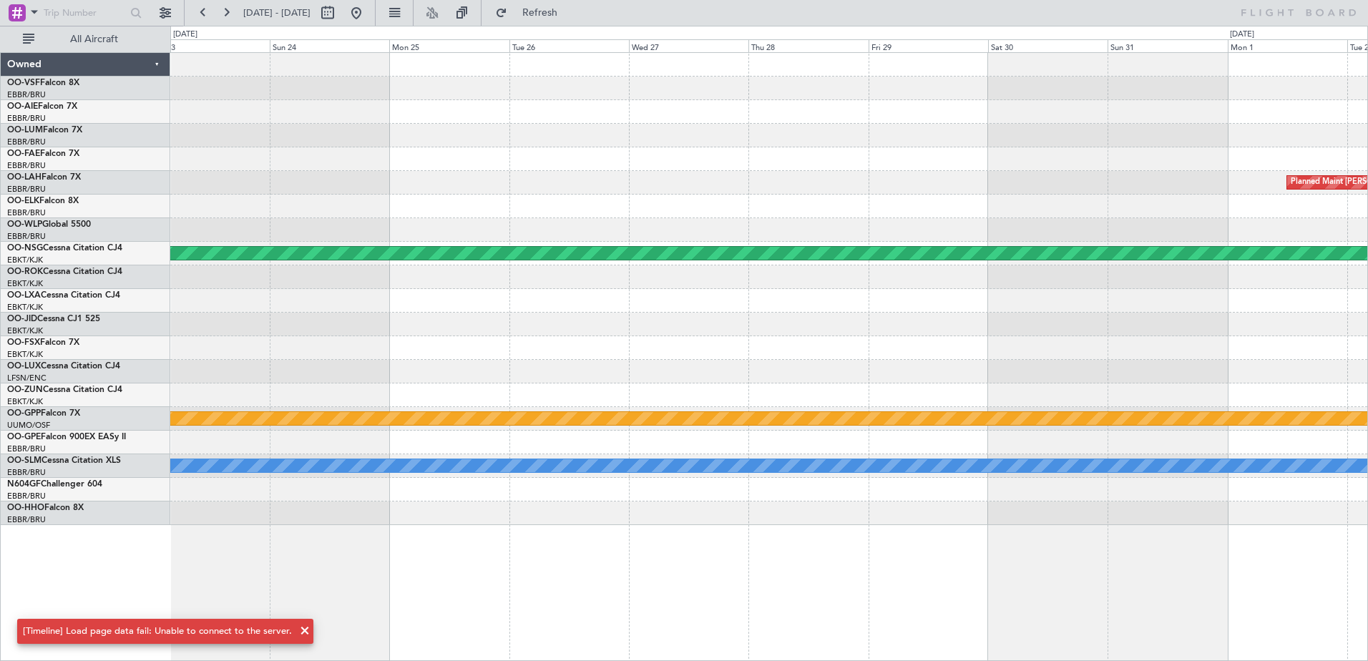
click at [1106, 476] on div "Planned Maint Alton-st Louis (St Louis Regl) Planned Maint Paris (Le Bourget) G…" at bounding box center [768, 289] width 1197 height 472
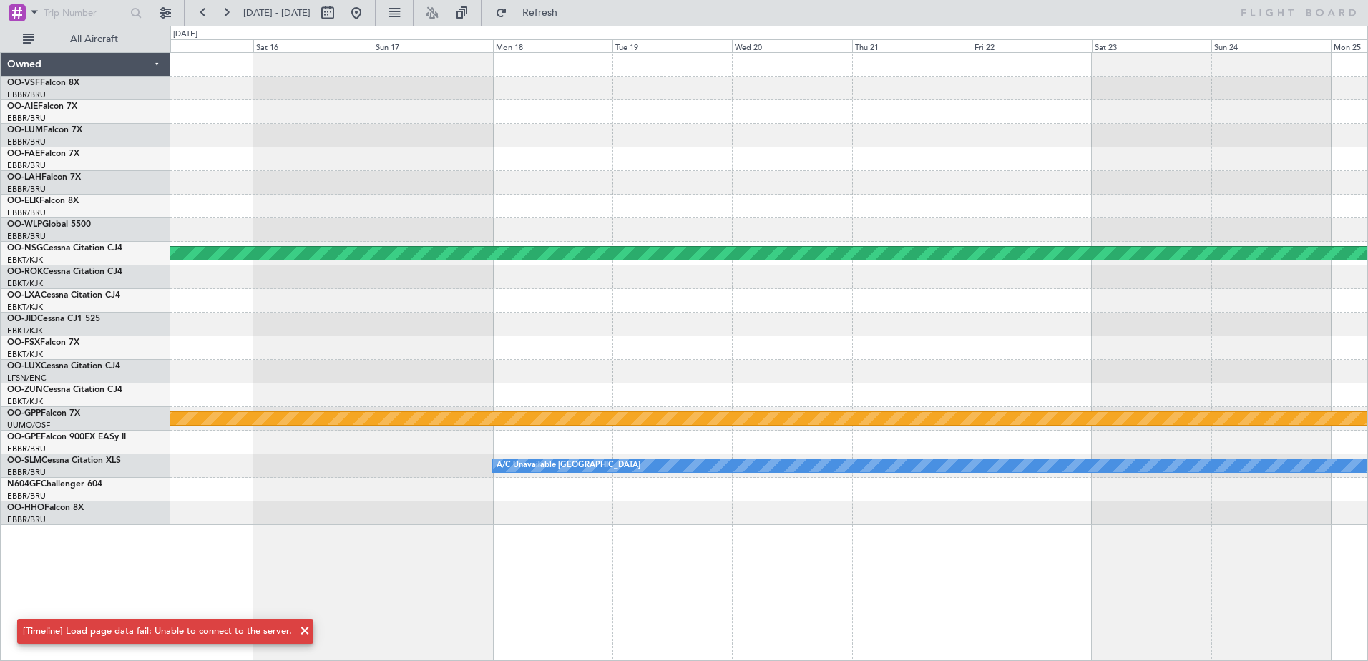
click at [869, 546] on div "Planned Maint Paris (Le Bourget) Grounded Ostafyevo A/C Unavailable Monchenglad…" at bounding box center [769, 356] width 1198 height 609
